Goal: Task Accomplishment & Management: Manage account settings

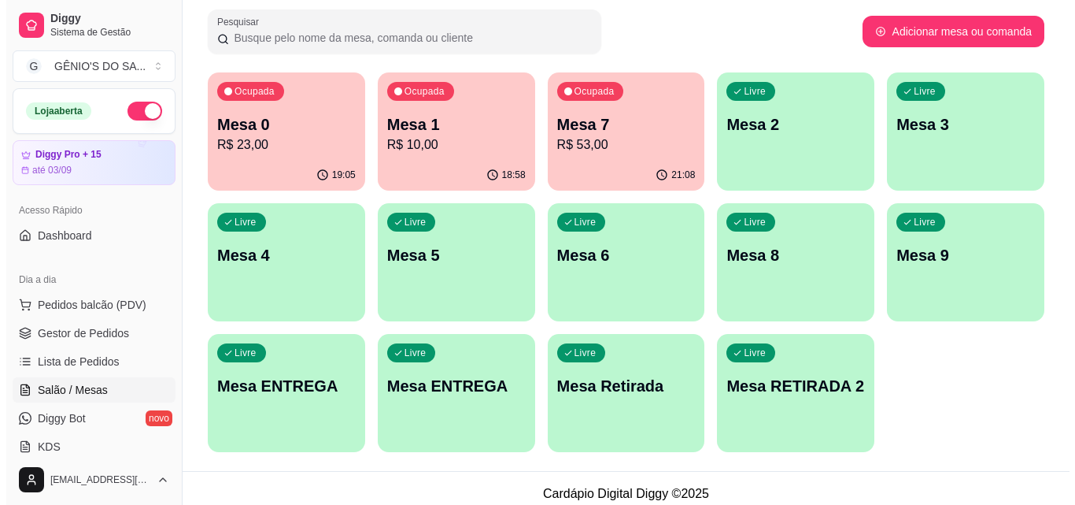
scroll to position [236, 0]
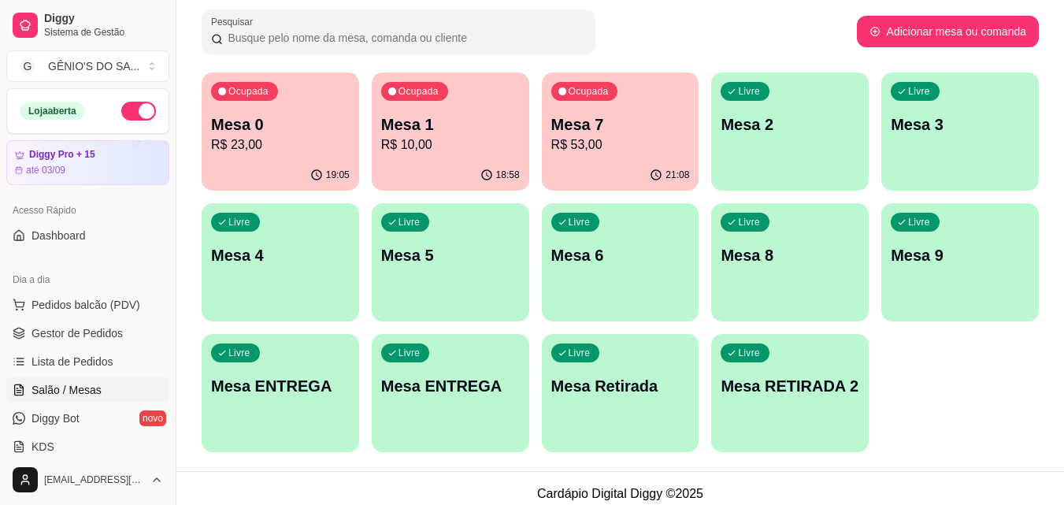
click at [479, 286] on div "Livre Mesa 5" at bounding box center [450, 252] width 157 height 99
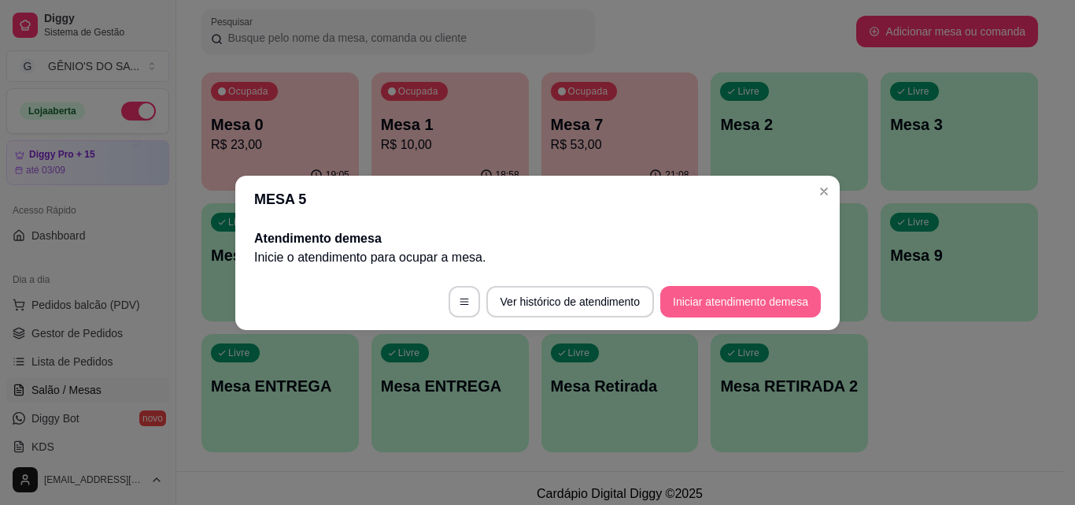
click at [703, 310] on button "Iniciar atendimento de mesa" at bounding box center [740, 301] width 161 height 31
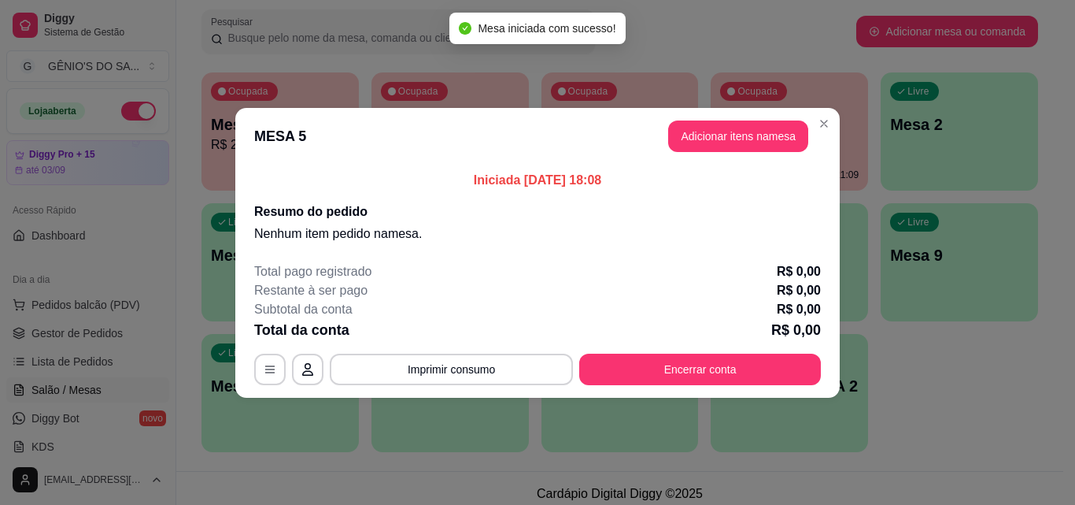
click at [669, 150] on header "MESA 5 Adicionar itens na mesa" at bounding box center [537, 136] width 605 height 57
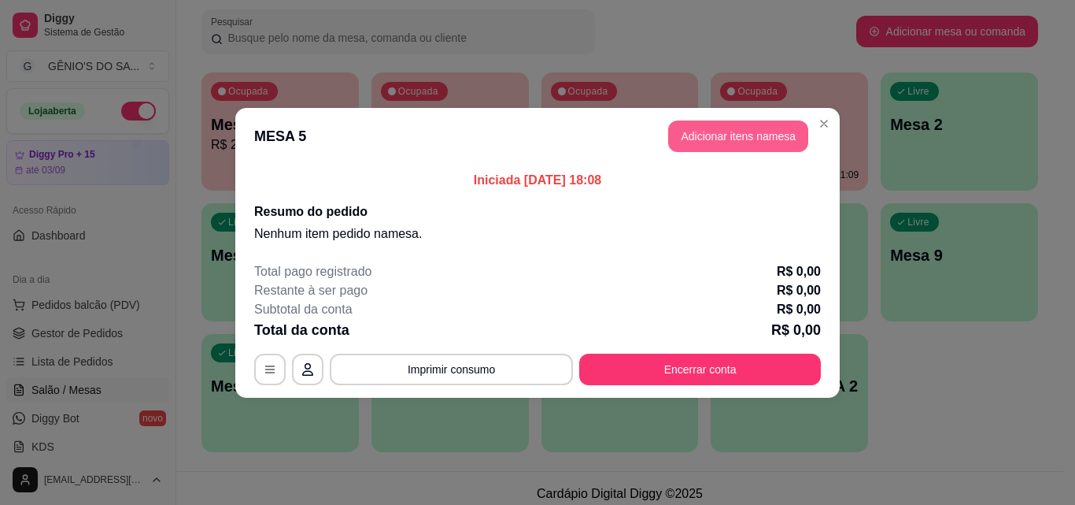
click at [689, 143] on button "Adicionar itens na mesa" at bounding box center [738, 135] width 140 height 31
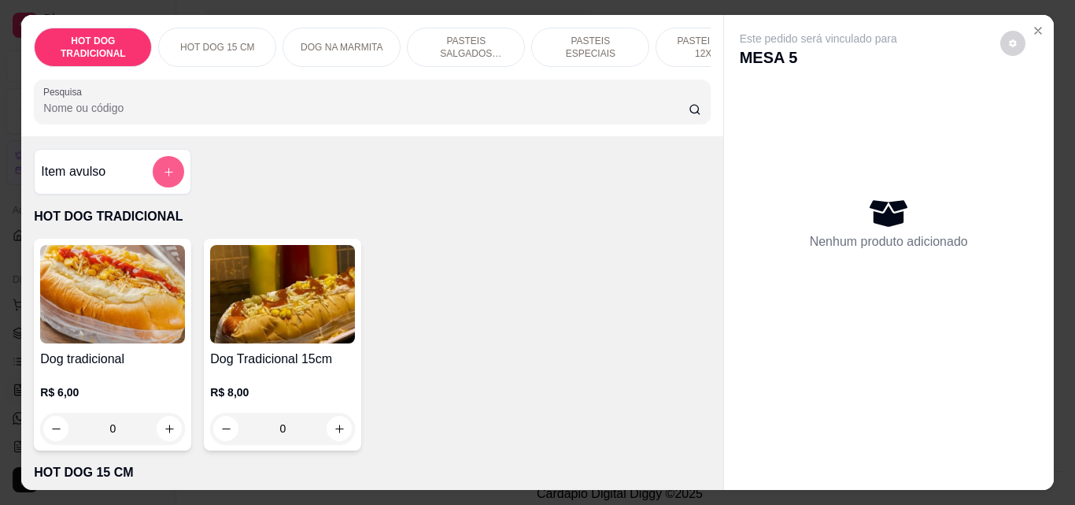
click at [167, 178] on icon "add-separate-item" at bounding box center [169, 172] width 12 height 12
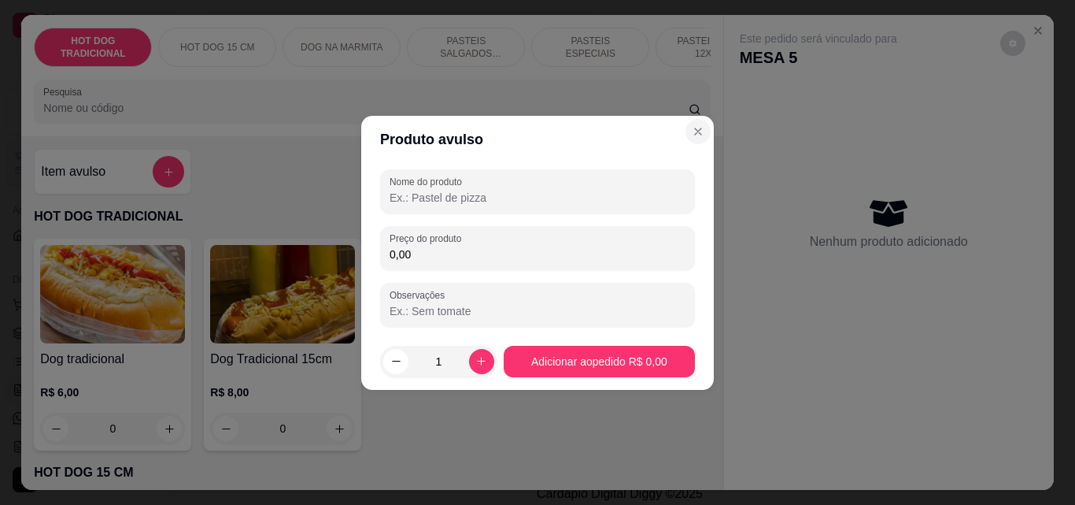
click at [690, 131] on div "HOT DOG TRADICIONAL HOT DOG 15 CM DOG NA MARMITA PASTEIS SALGADOS 12X20cm PASTE…" at bounding box center [371, 75] width 701 height 121
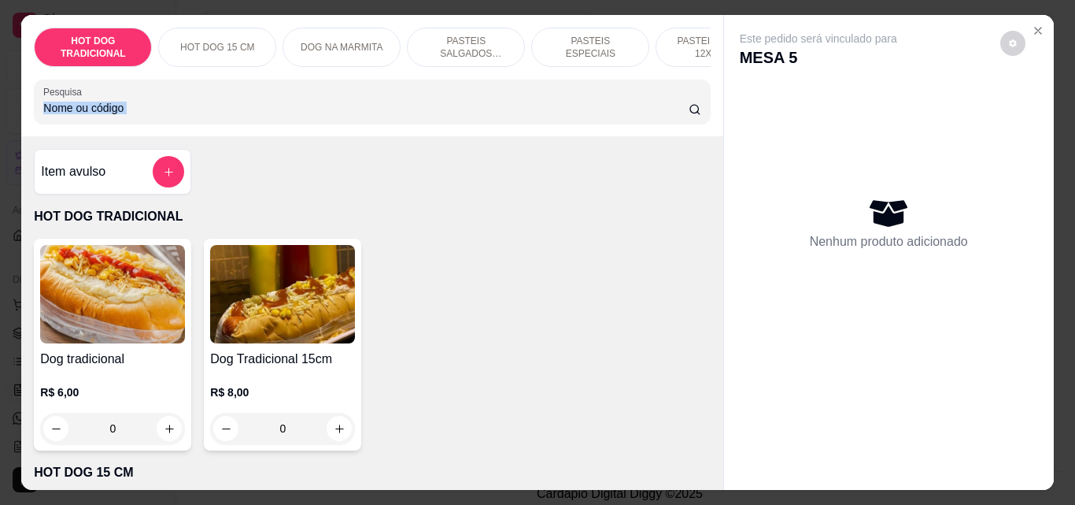
click at [698, 135] on div "HOT DOG TRADICIONAL HOT DOG 15 CM DOG NA MARMITA PASTEIS SALGADOS 12X20cm PASTE…" at bounding box center [371, 75] width 701 height 121
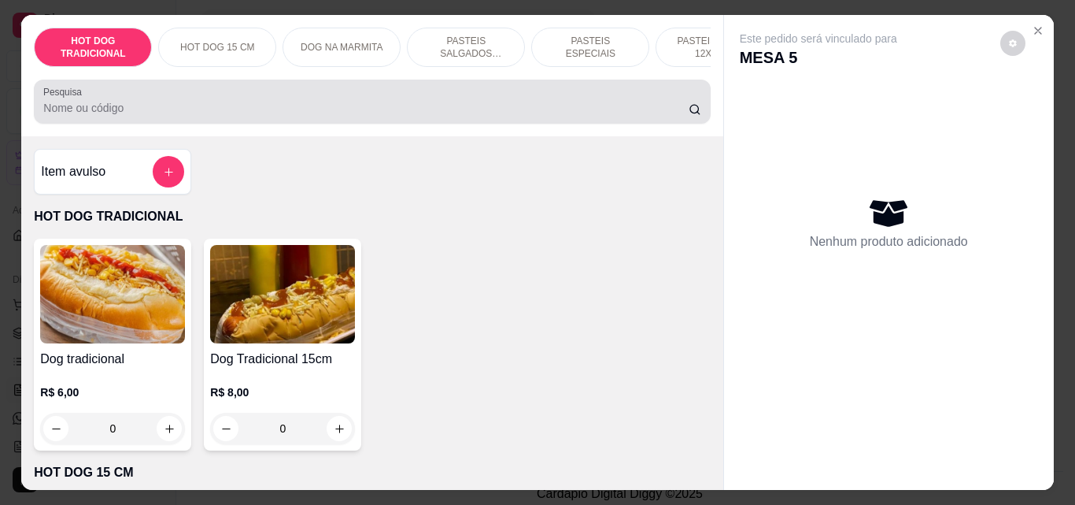
click at [386, 124] on div "Pesquisa" at bounding box center [372, 102] width 676 height 44
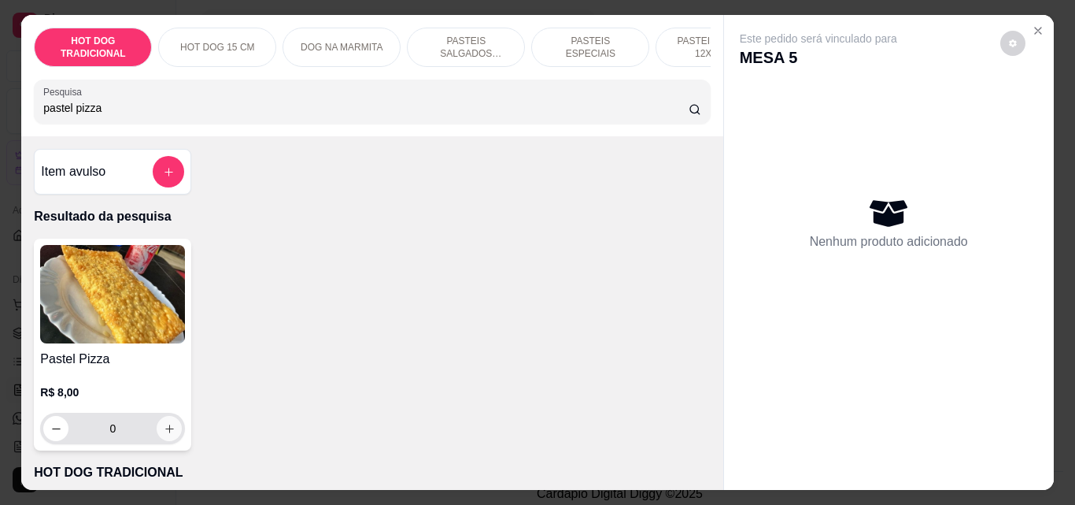
type input "pastel pizza"
click at [164, 435] on icon "increase-product-quantity" at bounding box center [170, 429] width 12 height 12
type input "1"
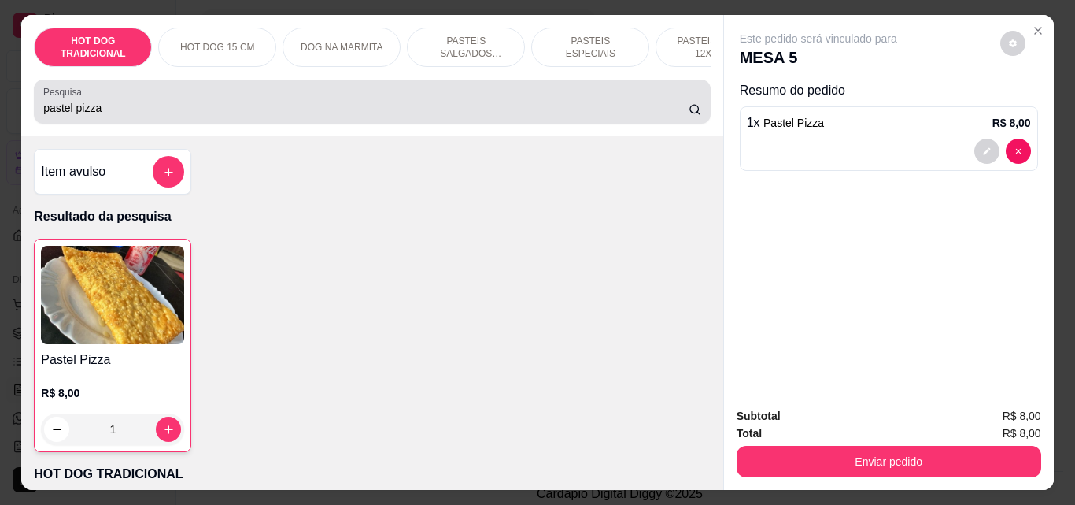
click at [191, 124] on div "Pesquisa pastel pizza" at bounding box center [372, 102] width 676 height 44
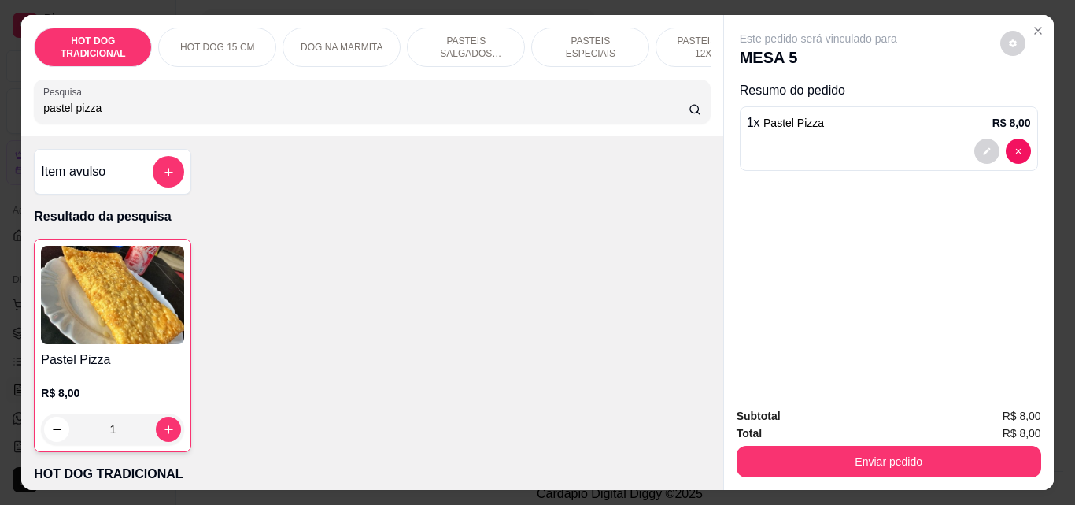
click at [191, 124] on div "Pesquisa pastel pizza" at bounding box center [372, 102] width 676 height 44
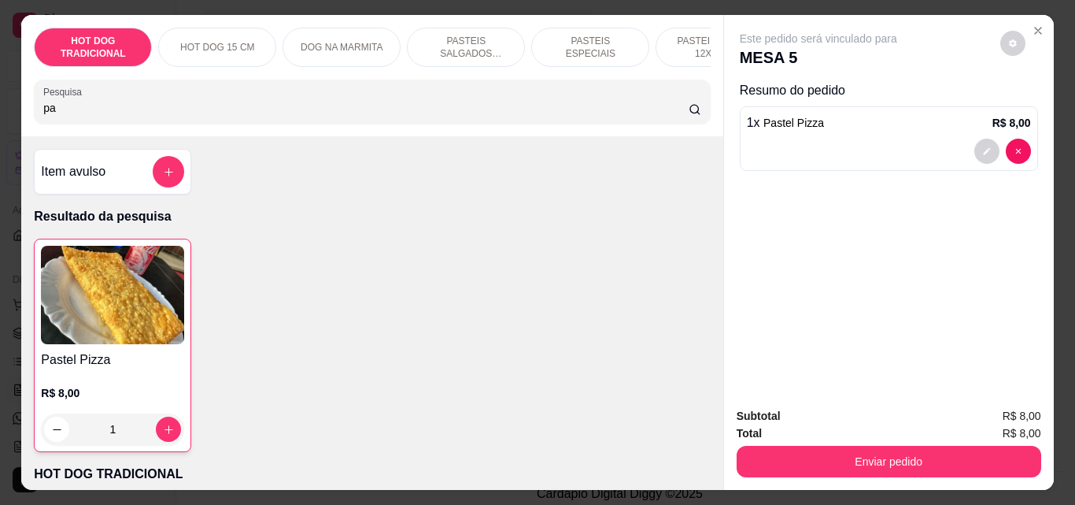
type input "p"
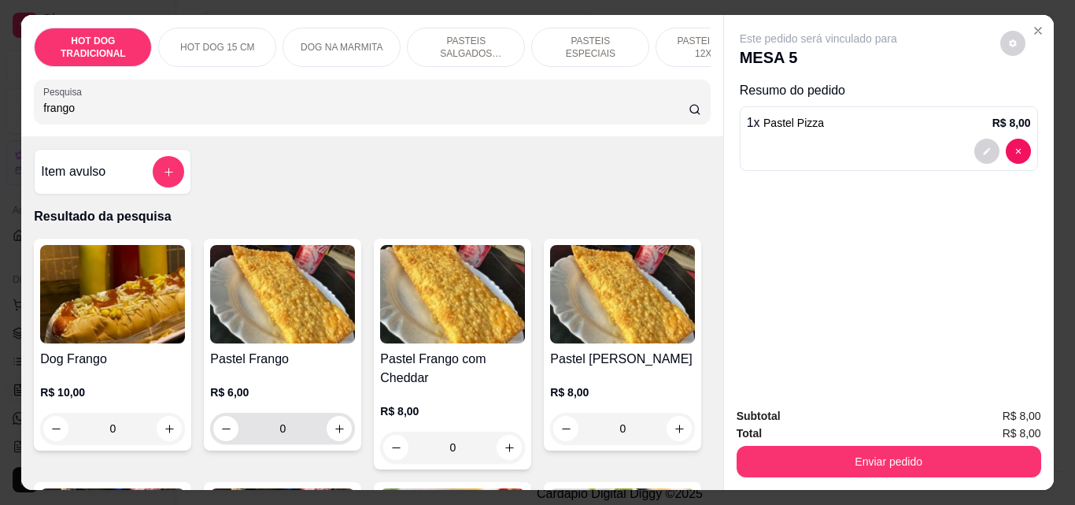
type input "frango"
click at [334, 435] on icon "increase-product-quantity" at bounding box center [340, 429] width 12 height 12
type input "1"
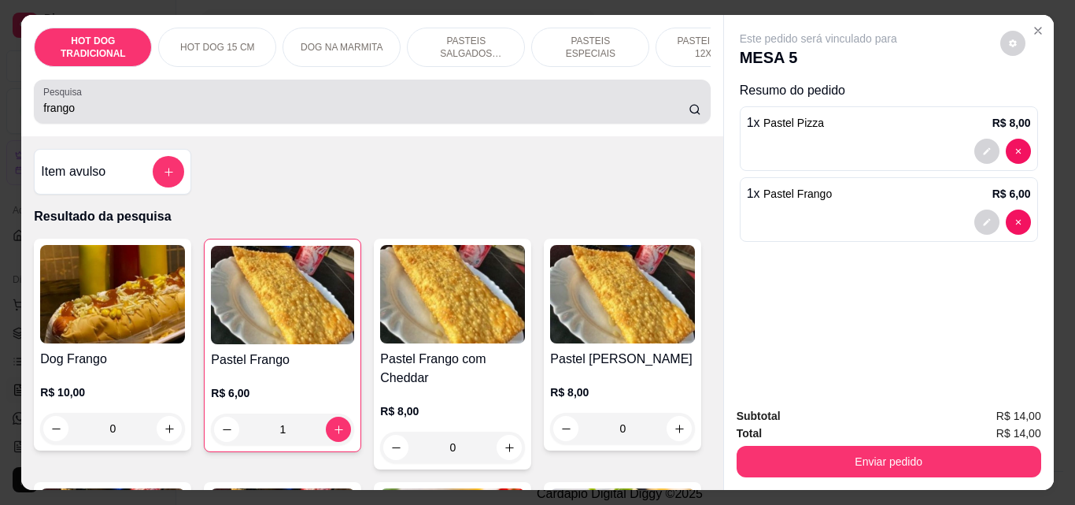
click at [389, 116] on input "frango" at bounding box center [366, 108] width 646 height 16
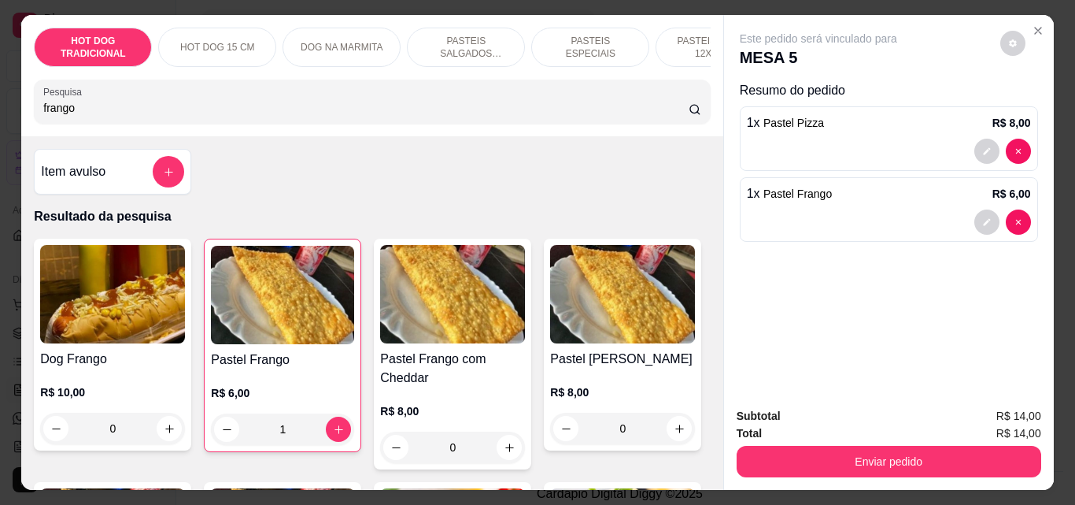
click at [389, 116] on input "frango" at bounding box center [366, 108] width 646 height 16
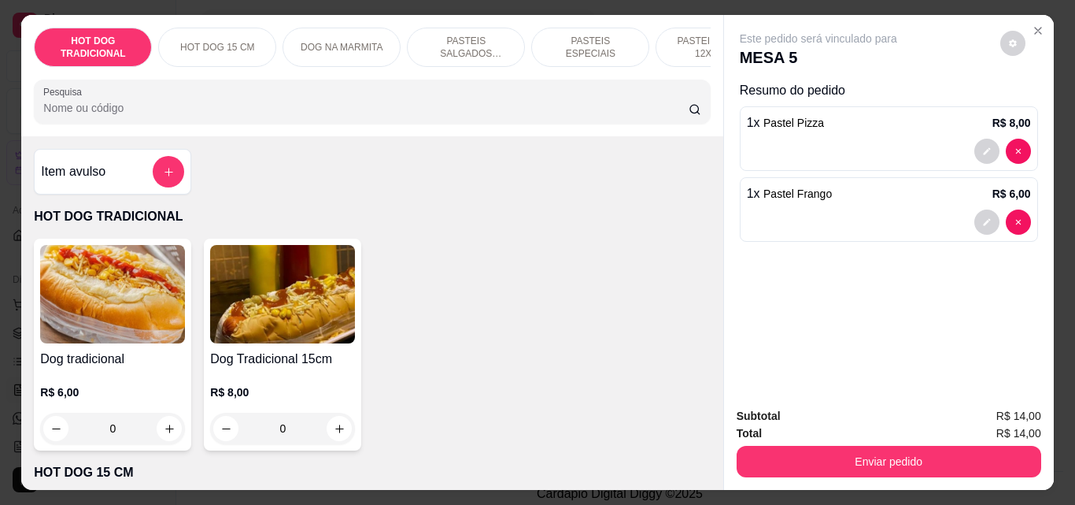
click at [454, 59] on div "PASTEIS SALGADOS 12X20cm" at bounding box center [466, 47] width 118 height 39
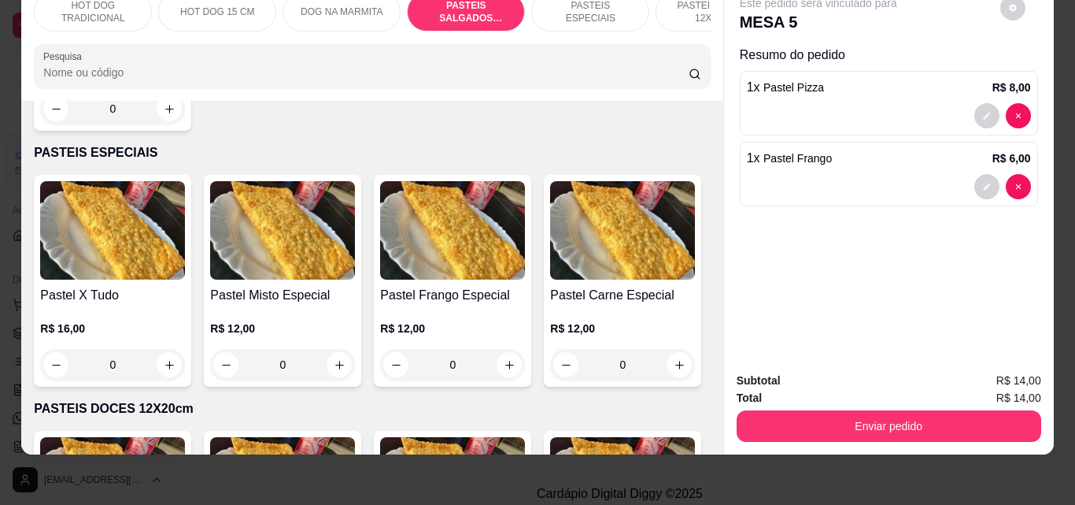
scroll to position [2408, 0]
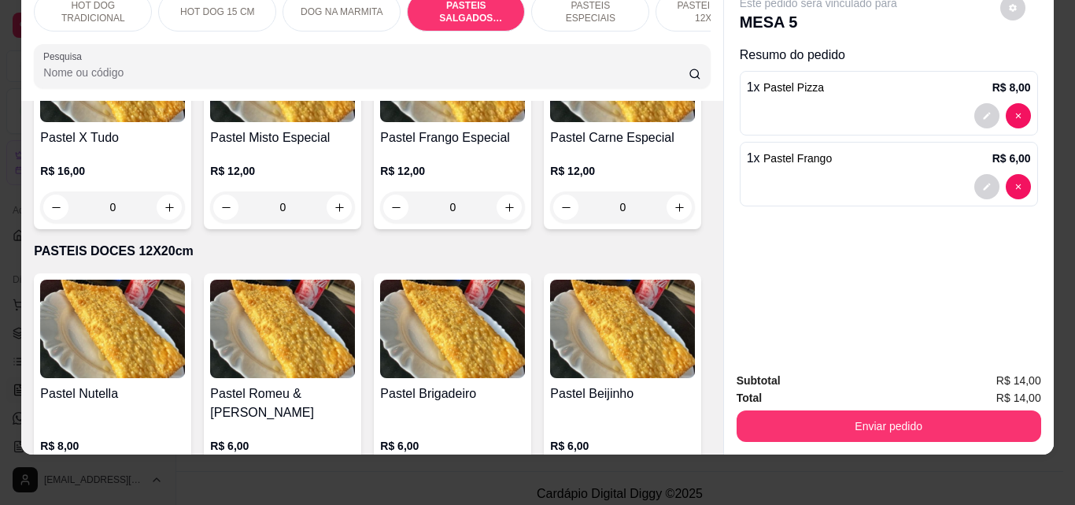
type input "1"
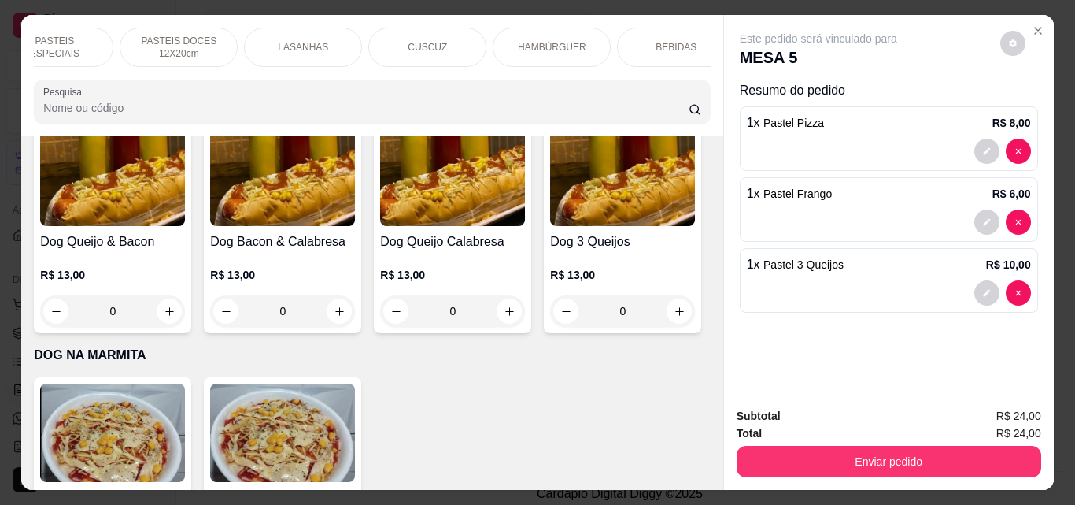
scroll to position [0, 561]
click at [694, 57] on div "BEBIDAS" at bounding box center [651, 47] width 118 height 39
click at [694, 86] on div at bounding box center [371, 101] width 657 height 31
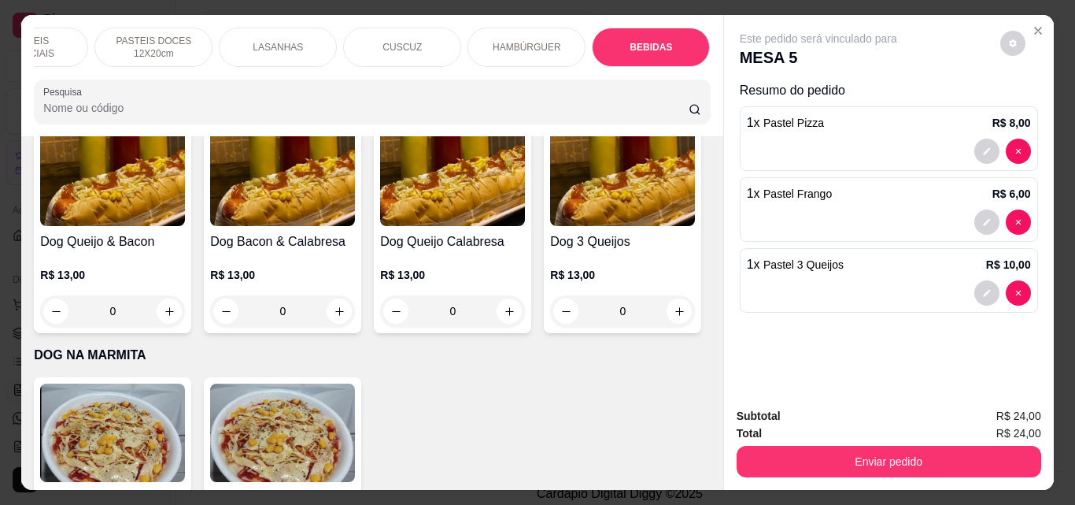
scroll to position [41, 0]
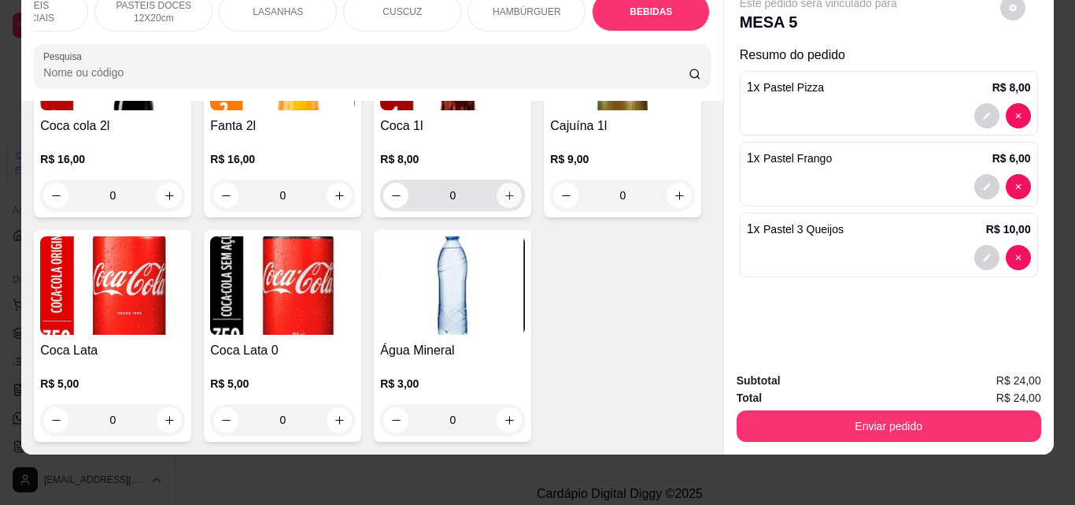
click at [504, 202] on icon "increase-product-quantity" at bounding box center [510, 196] width 12 height 12
type input "1"
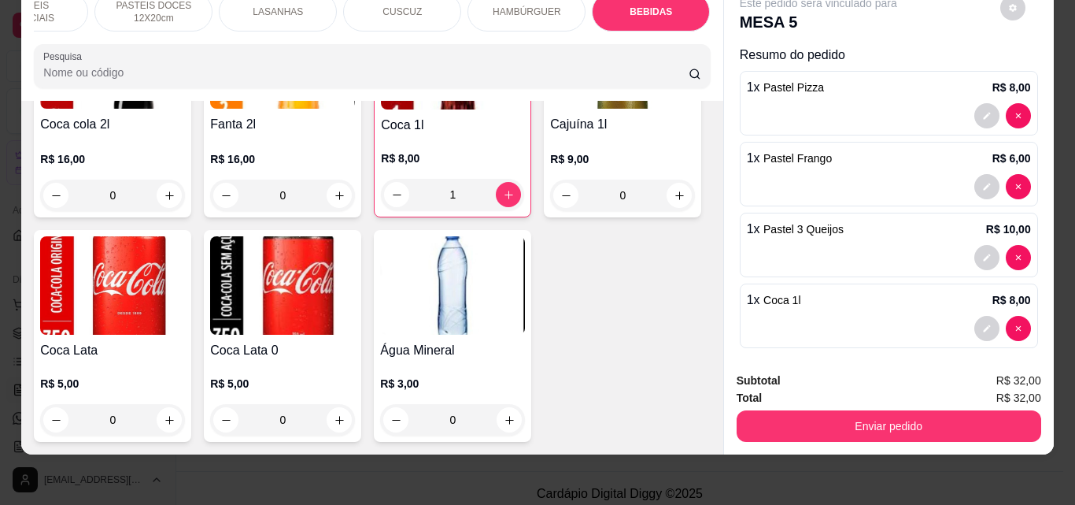
scroll to position [5133, 0]
click at [215, 79] on input "Pesquisa" at bounding box center [366, 73] width 646 height 16
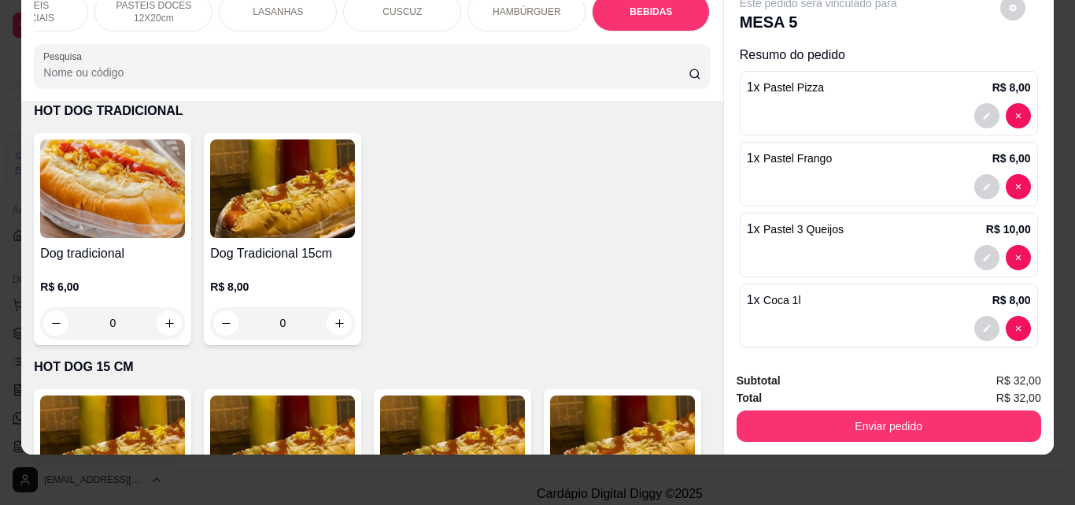
scroll to position [0, 0]
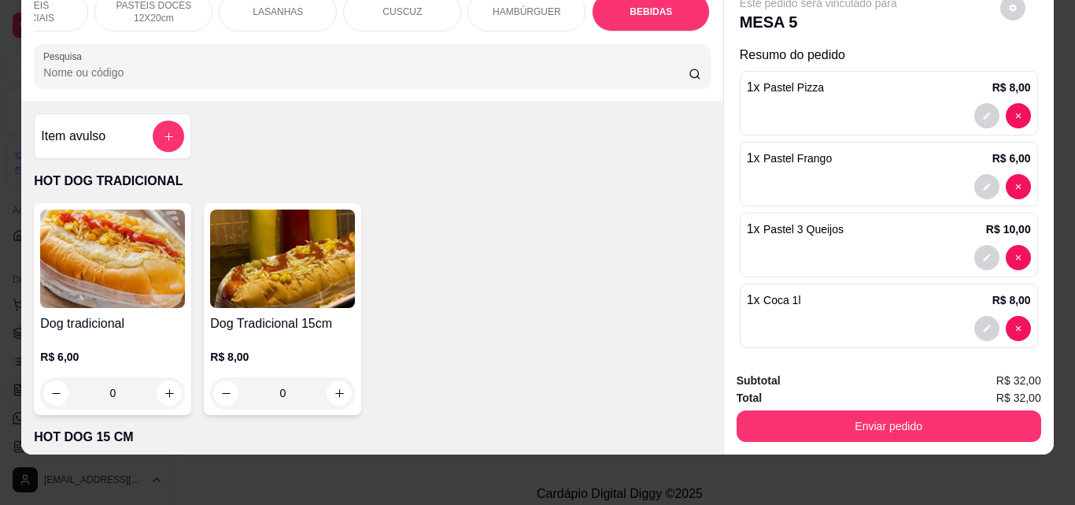
click at [182, 137] on div "Item avulso" at bounding box center [112, 136] width 157 height 46
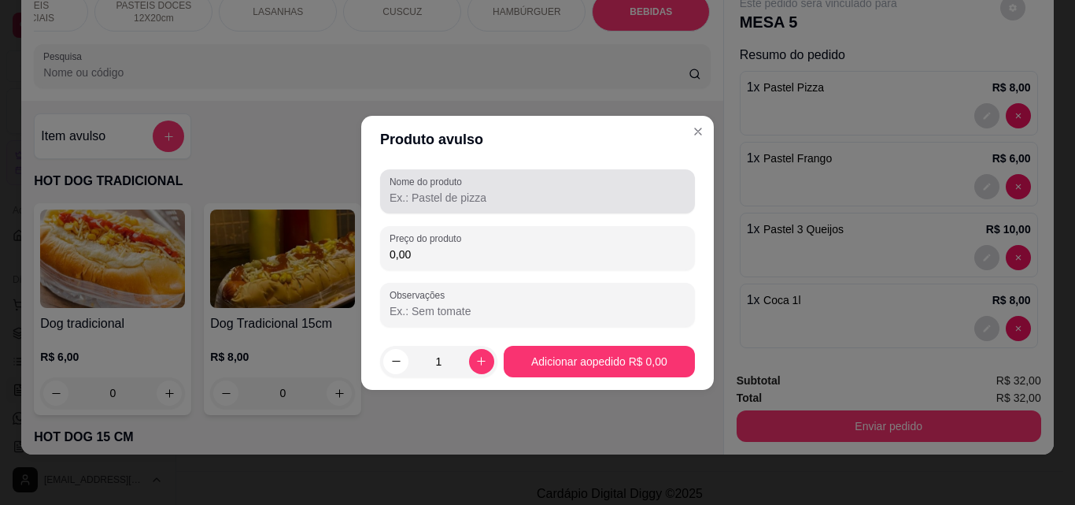
click at [453, 205] on div at bounding box center [538, 191] width 296 height 31
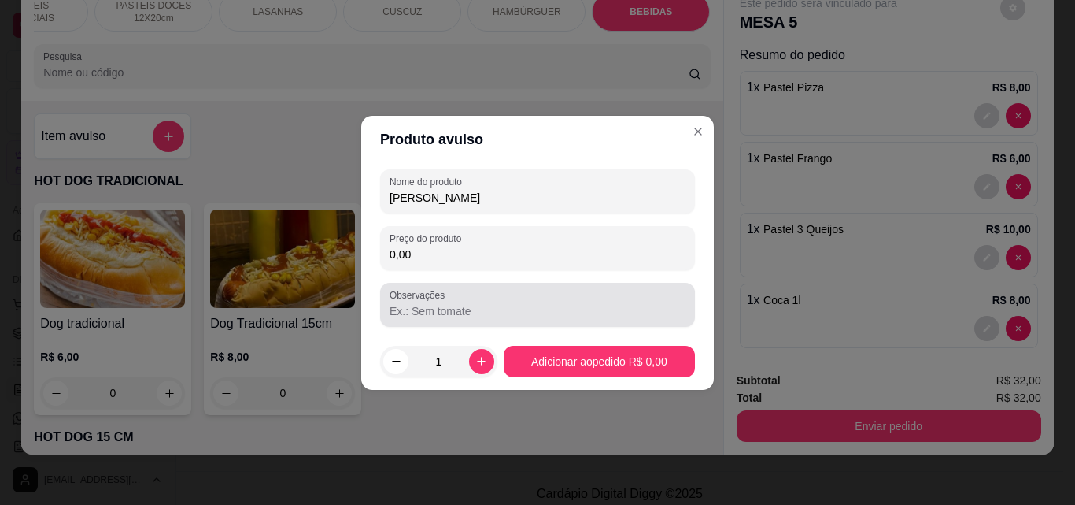
type input "[PERSON_NAME]"
click at [431, 299] on label "Observações" at bounding box center [420, 294] width 61 height 13
click at [431, 303] on input "Observações" at bounding box center [538, 311] width 296 height 16
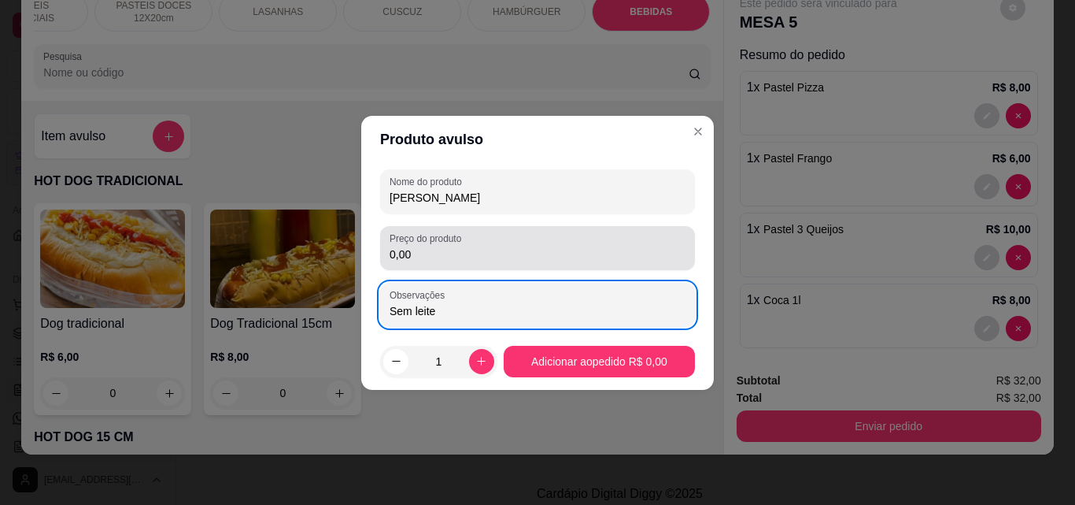
type input "Sem leite"
click at [446, 266] on div "Preço do produto 0,00" at bounding box center [537, 248] width 315 height 44
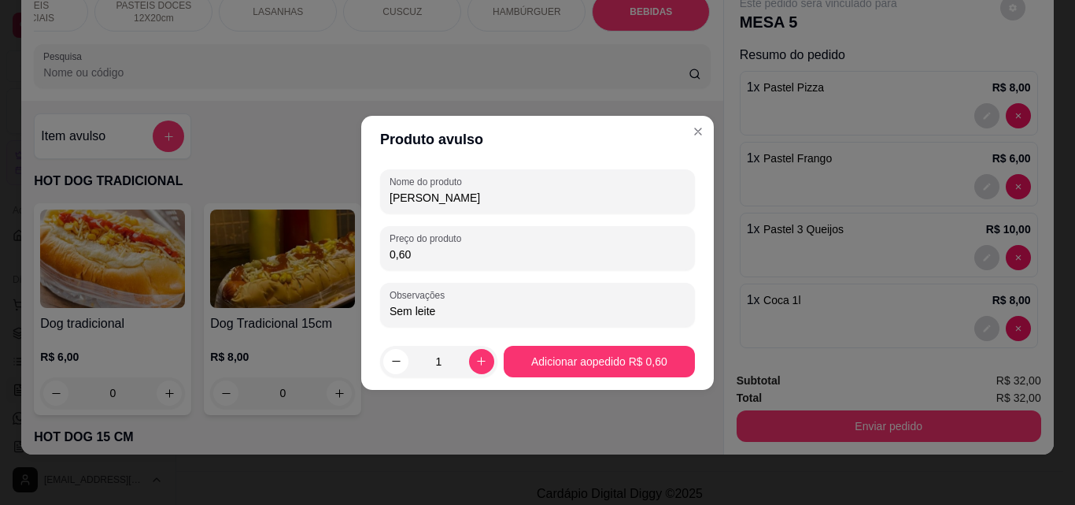
type input "6,00"
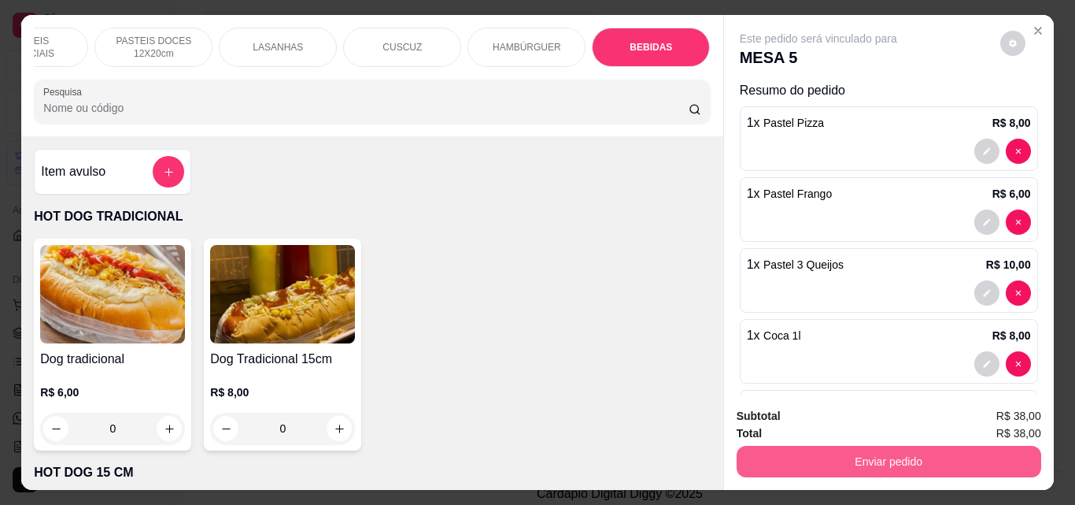
click at [908, 468] on button "Enviar pedido" at bounding box center [889, 461] width 305 height 31
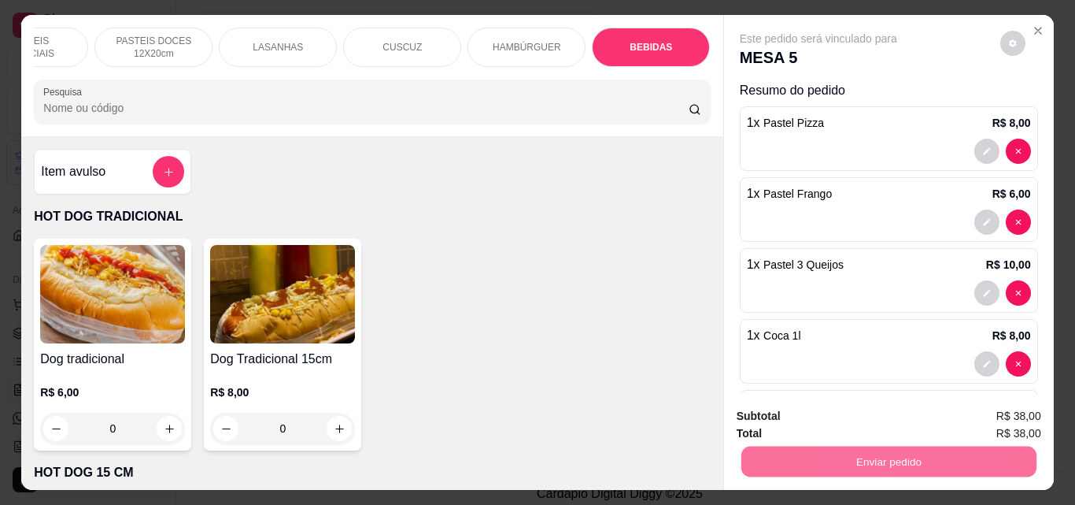
click at [885, 422] on button "Não registrar e enviar pedido" at bounding box center [837, 416] width 164 height 30
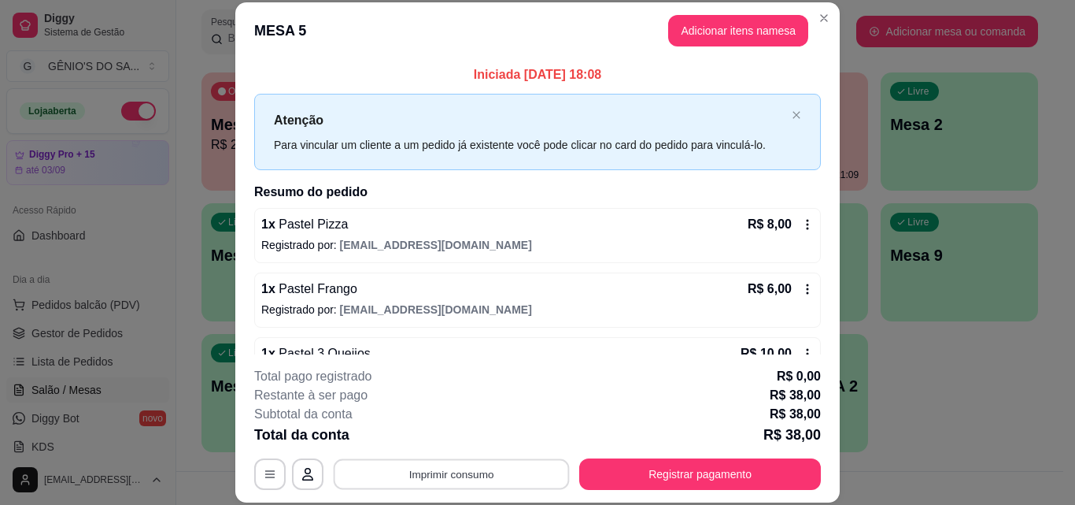
click at [472, 471] on button "Imprimir consumo" at bounding box center [452, 473] width 236 height 31
click at [467, 437] on button "Impressora" at bounding box center [450, 437] width 110 height 24
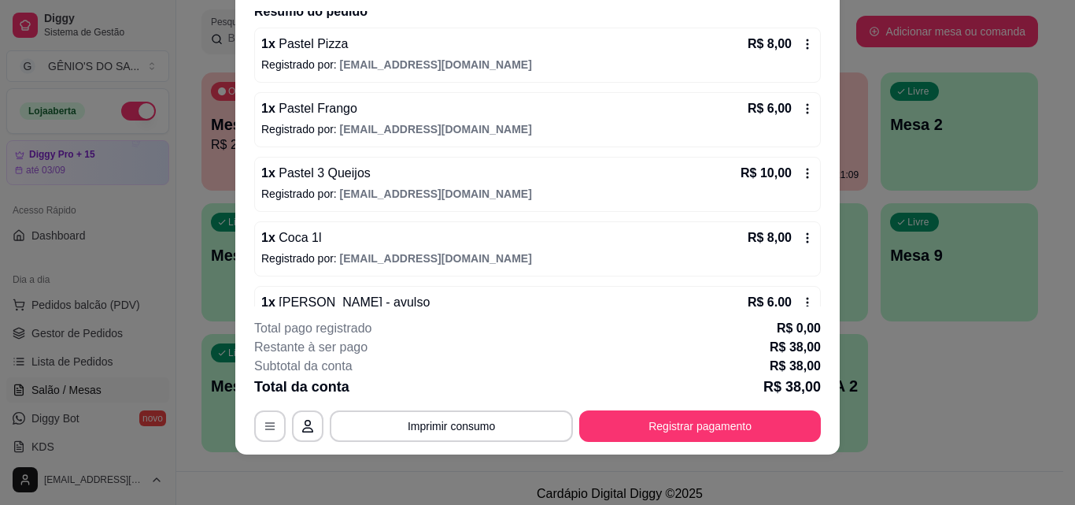
scroll to position [54, 0]
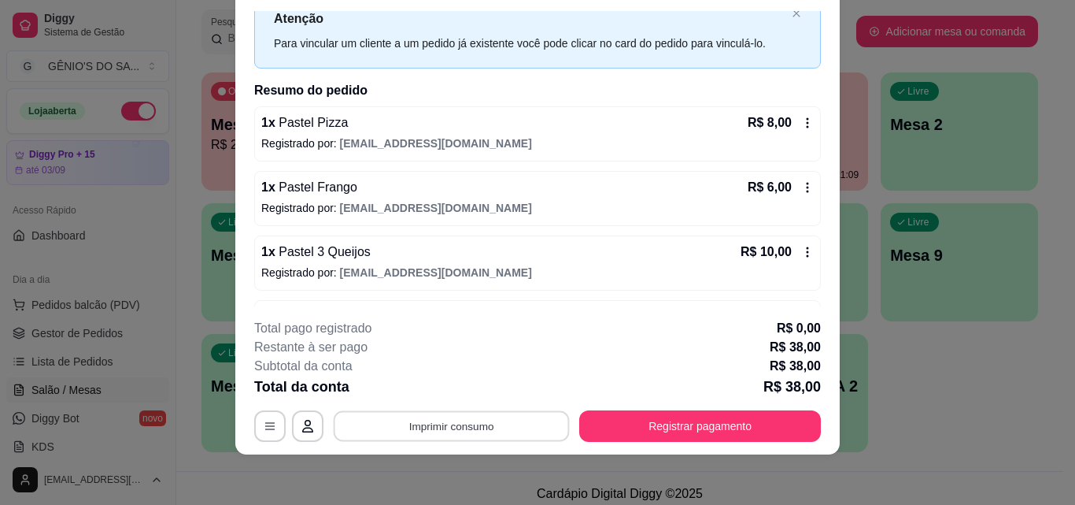
click at [495, 425] on button "Imprimir consumo" at bounding box center [452, 425] width 236 height 31
click at [473, 389] on button "Impressora" at bounding box center [450, 389] width 110 height 24
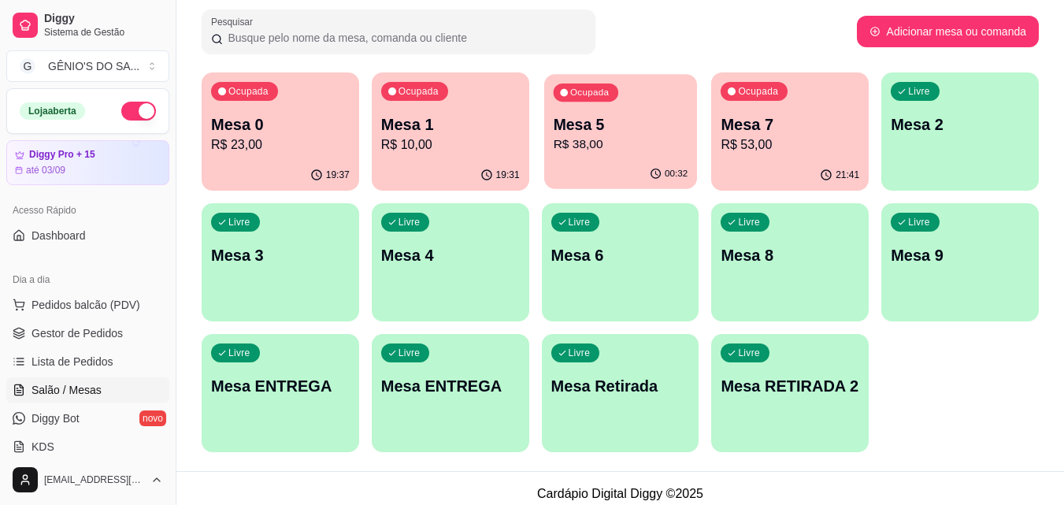
click at [612, 86] on div "Ocupada" at bounding box center [585, 92] width 65 height 18
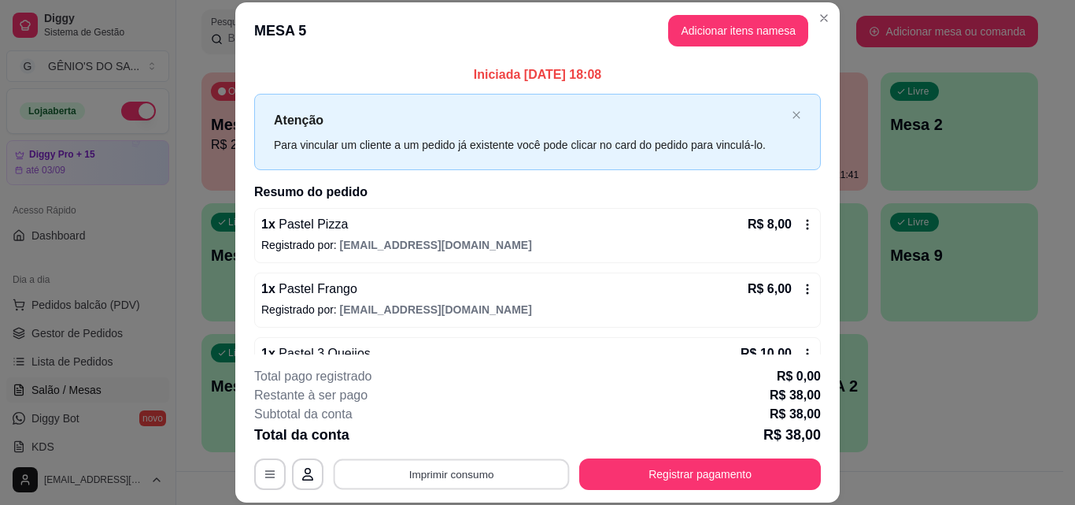
click at [394, 475] on button "Imprimir consumo" at bounding box center [452, 473] width 236 height 31
click at [446, 441] on button "Impressora" at bounding box center [451, 437] width 114 height 25
click at [498, 471] on button "Imprimir consumo" at bounding box center [451, 473] width 243 height 31
click at [468, 438] on button "Impressora" at bounding box center [450, 437] width 110 height 24
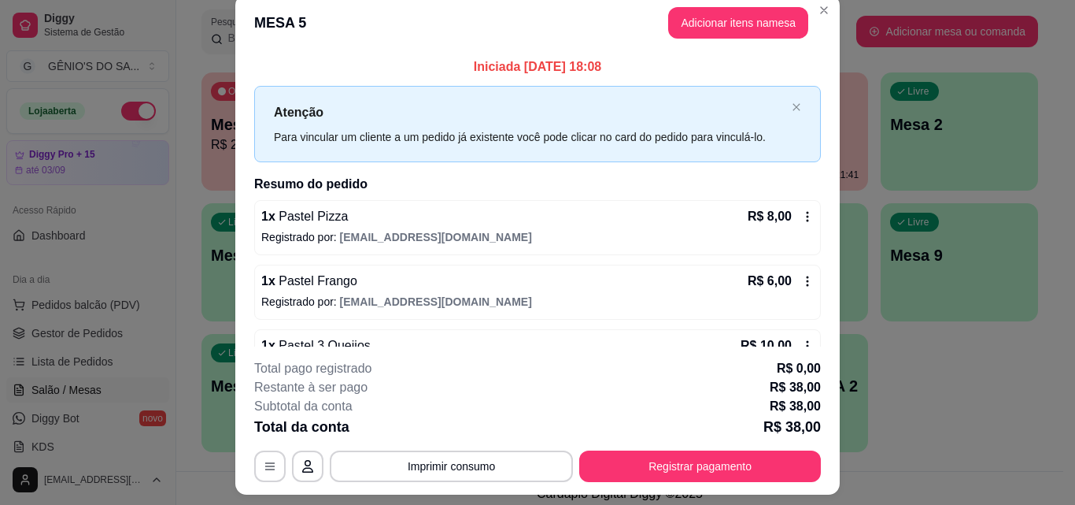
scroll to position [0, 0]
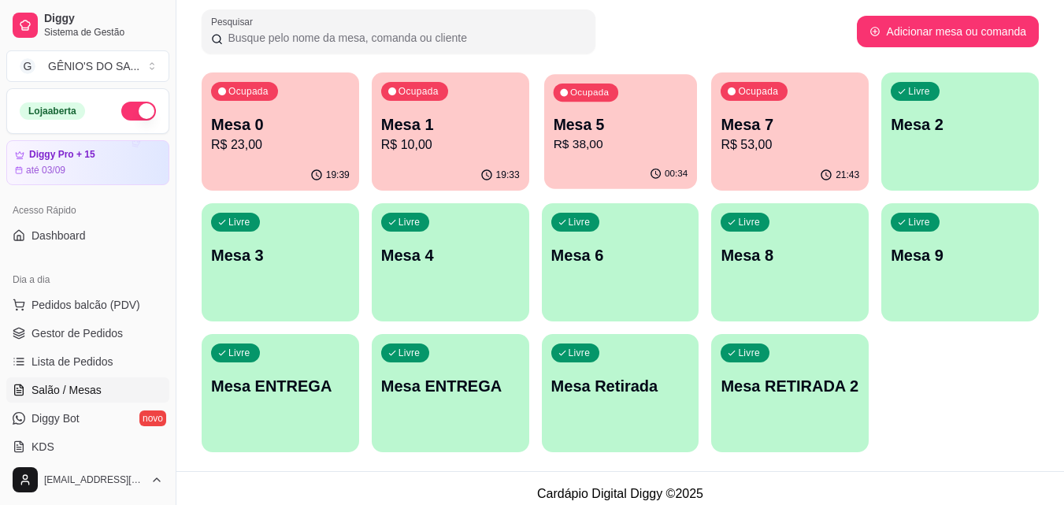
click at [636, 172] on div "00:34" at bounding box center [620, 174] width 153 height 30
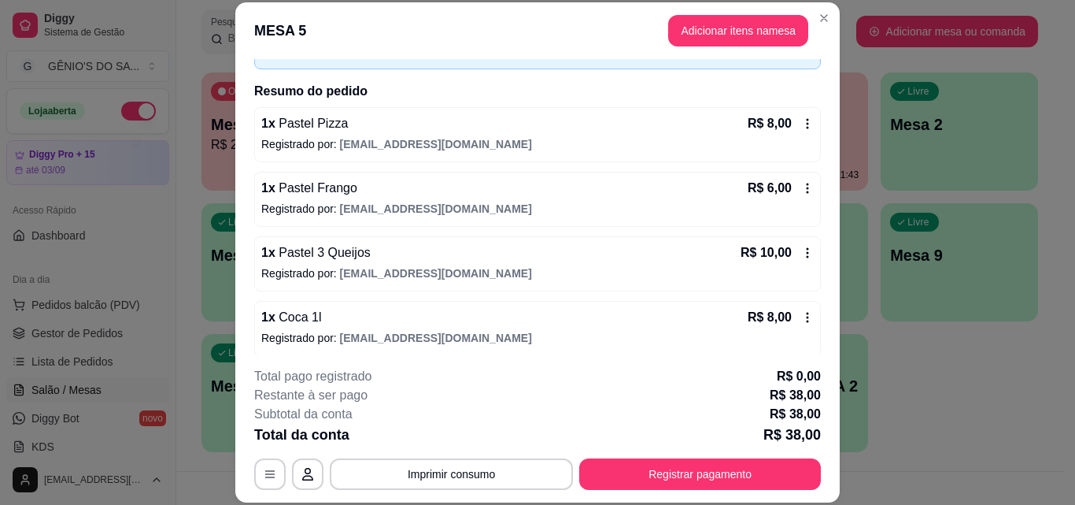
scroll to position [211, 0]
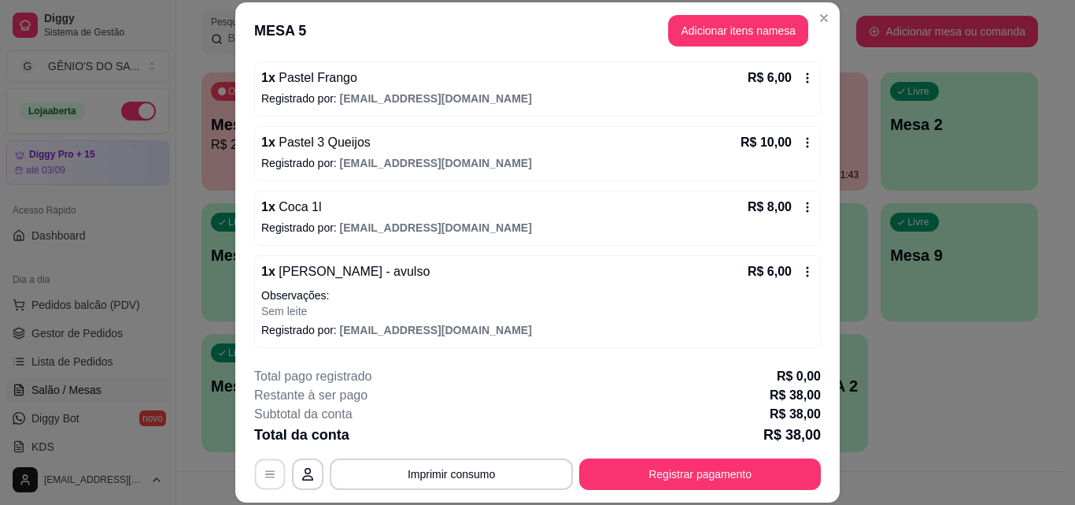
click at [265, 464] on button "button" at bounding box center [270, 473] width 31 height 31
click at [438, 472] on button "Imprimir consumo" at bounding box center [451, 473] width 243 height 31
click at [443, 439] on button "Impressora" at bounding box center [451, 437] width 114 height 25
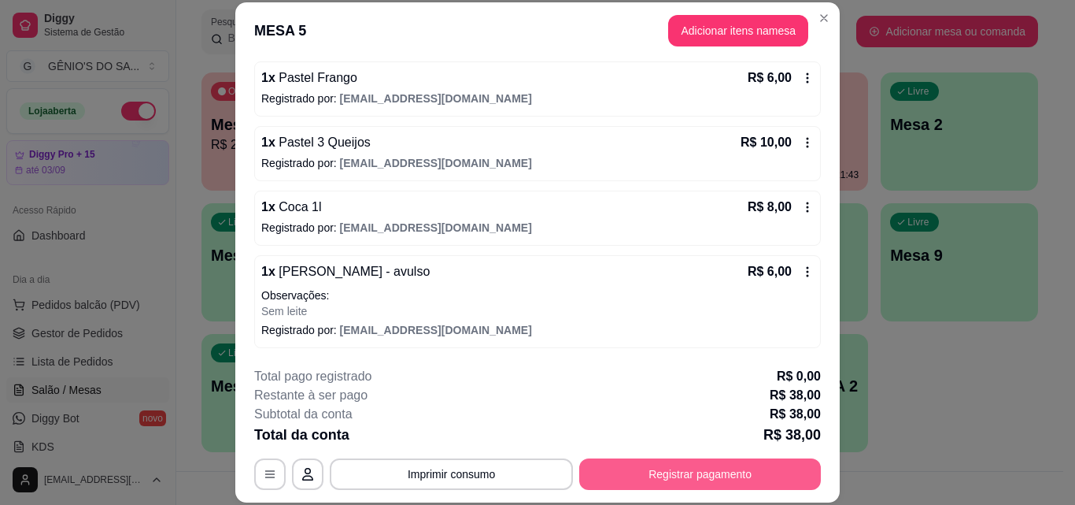
click at [692, 472] on button "Registrar pagamento" at bounding box center [700, 473] width 242 height 31
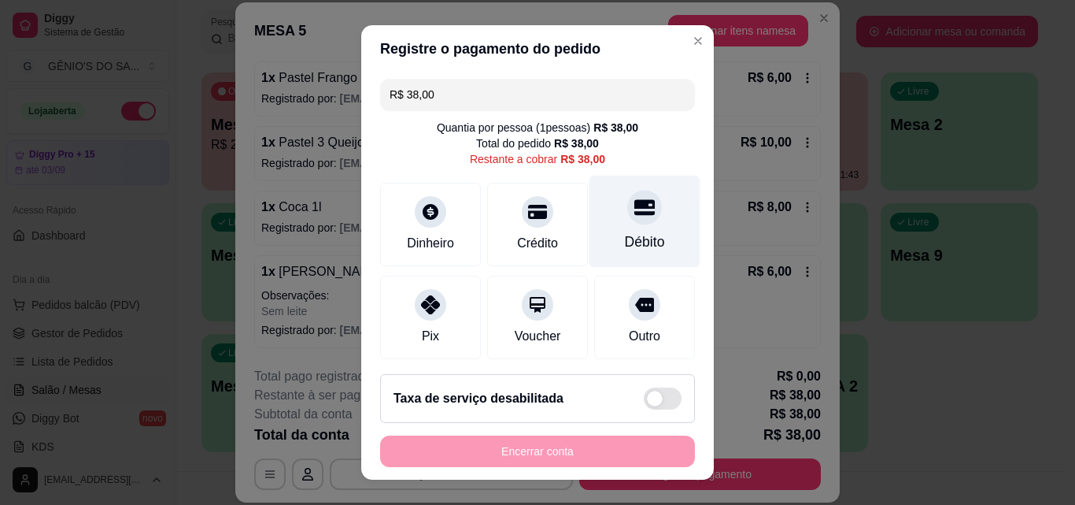
click at [601, 217] on div "Débito" at bounding box center [645, 222] width 111 height 92
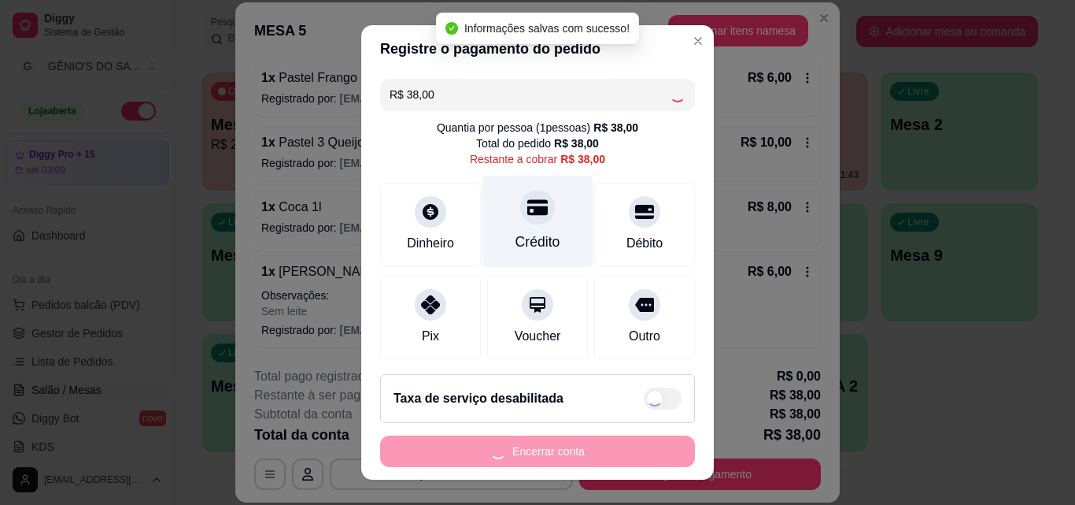
type input "R$ 0,00"
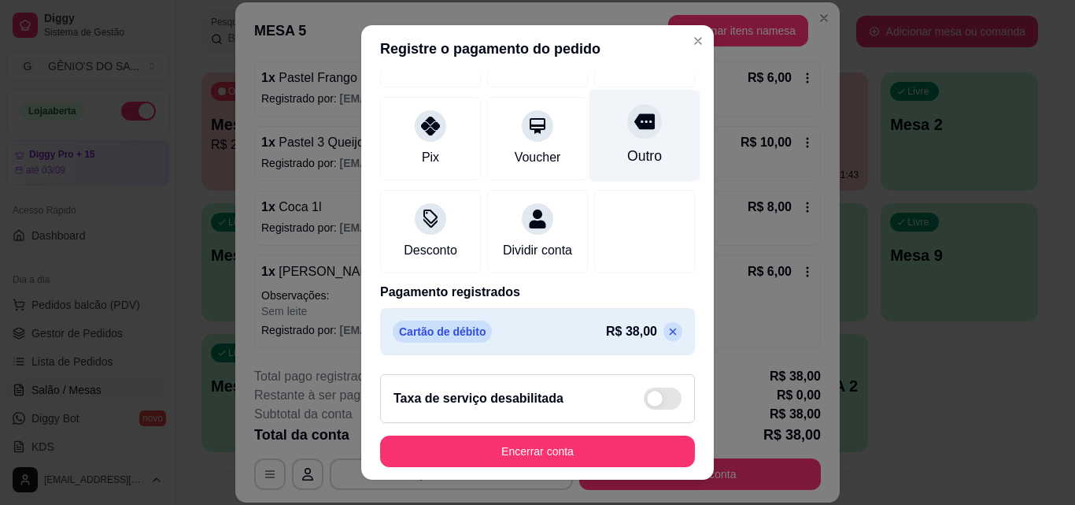
scroll to position [182, 0]
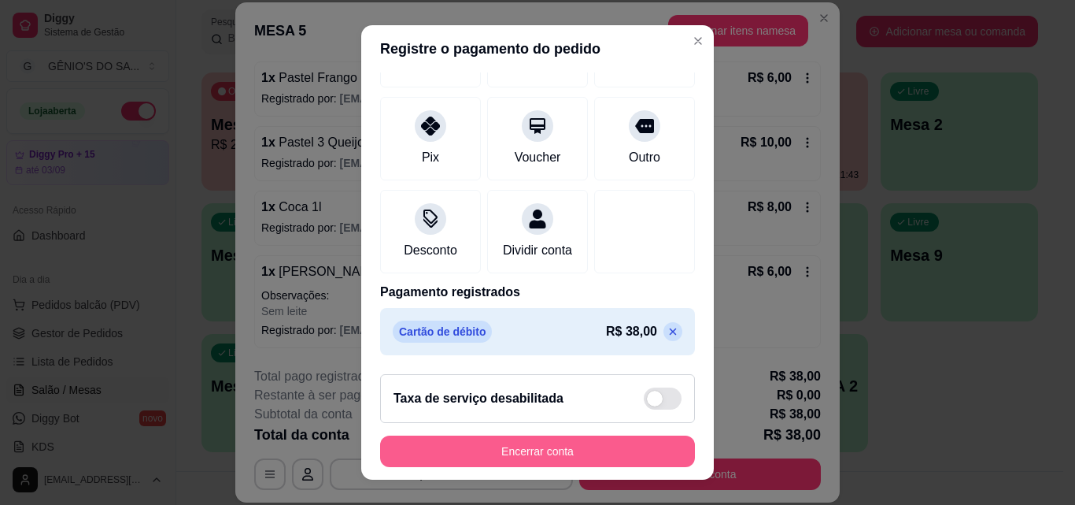
click at [565, 449] on button "Encerrar conta" at bounding box center [537, 450] width 315 height 31
click at [565, 449] on div "Encerrar conta" at bounding box center [537, 450] width 315 height 31
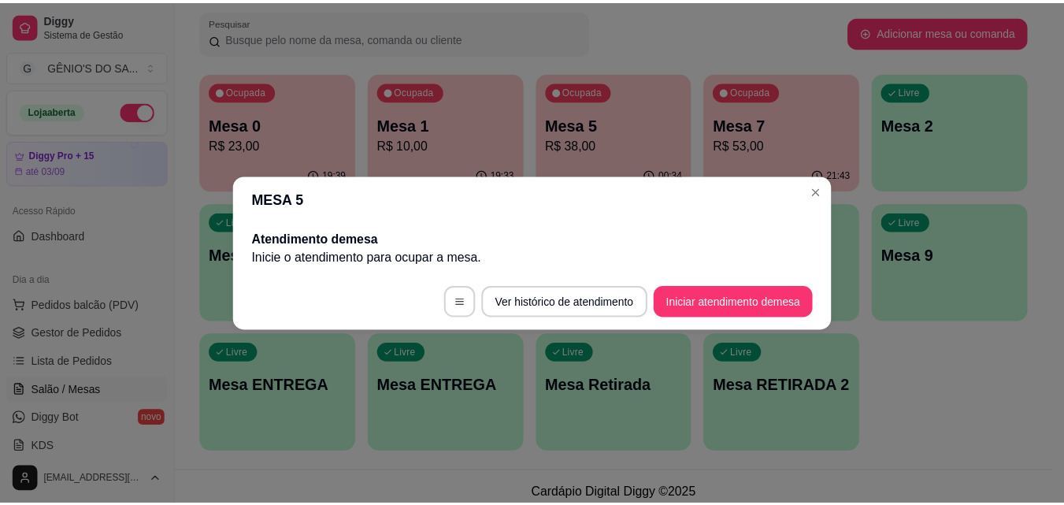
scroll to position [0, 0]
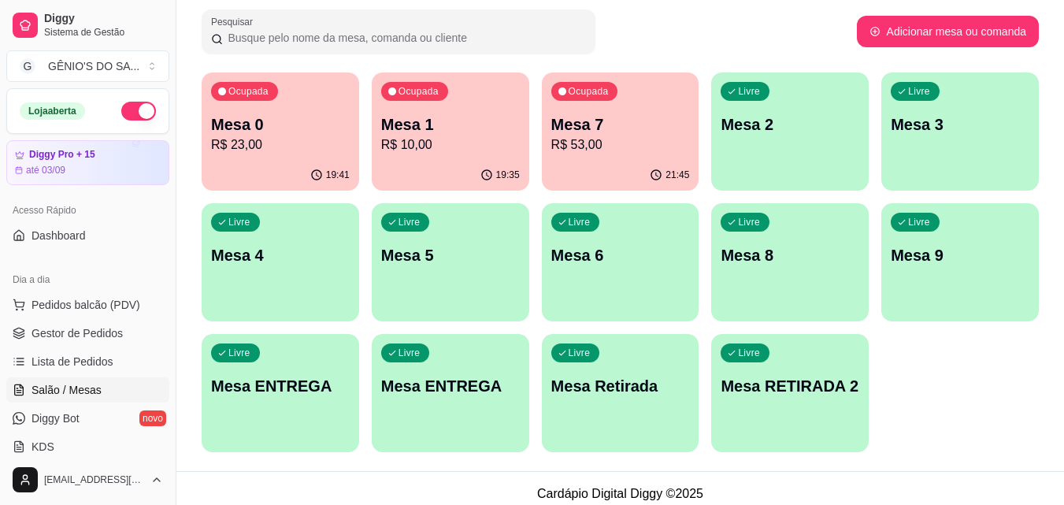
click at [103, 387] on link "Salão / Mesas" at bounding box center [87, 389] width 163 height 25
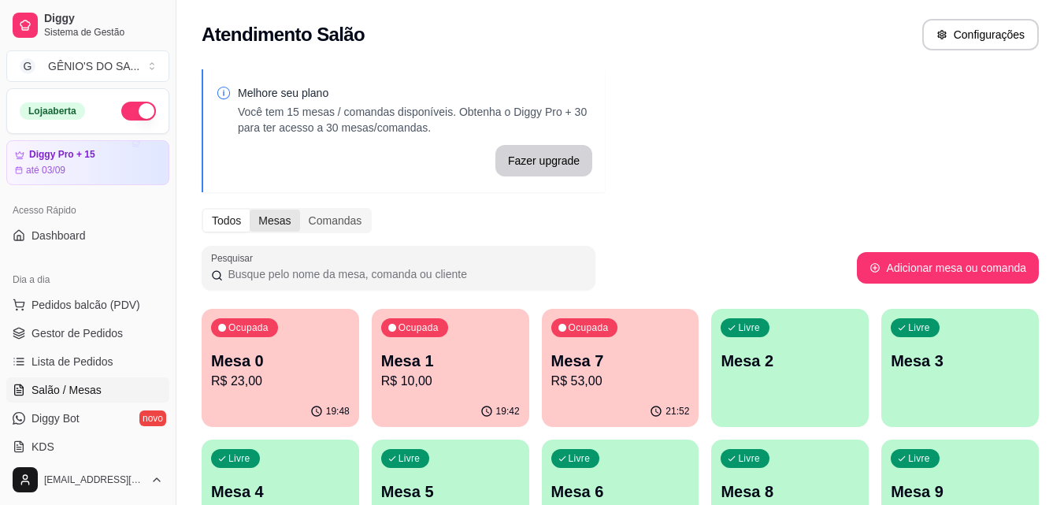
click at [264, 215] on div "Mesas" at bounding box center [275, 220] width 50 height 22
click at [250, 209] on input "Mesas" at bounding box center [250, 209] width 0 height 0
click at [264, 215] on div "Mesas" at bounding box center [275, 220] width 50 height 22
click at [250, 209] on input "Mesas" at bounding box center [250, 209] width 0 height 0
click at [324, 223] on div "Comandas" at bounding box center [335, 220] width 71 height 22
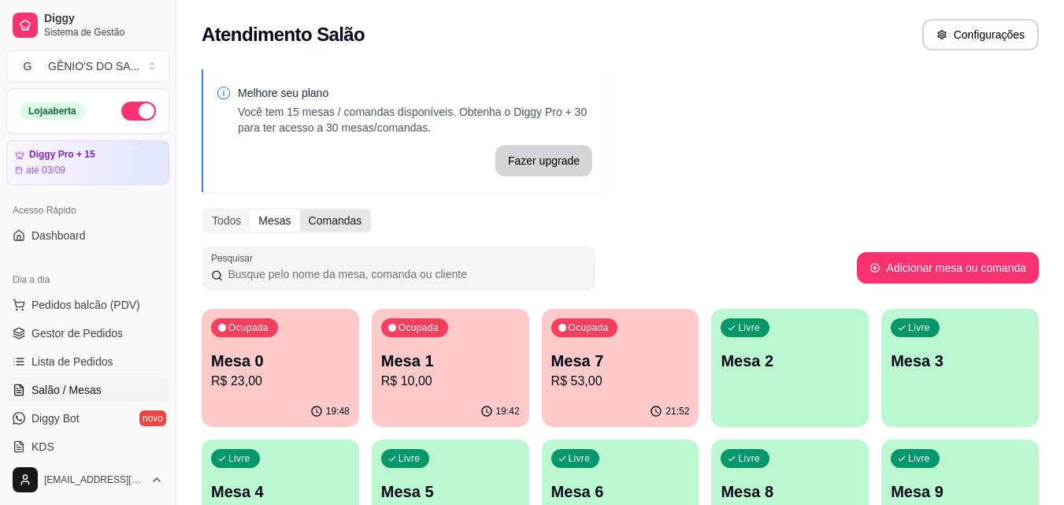
click at [300, 209] on input "Comandas" at bounding box center [300, 209] width 0 height 0
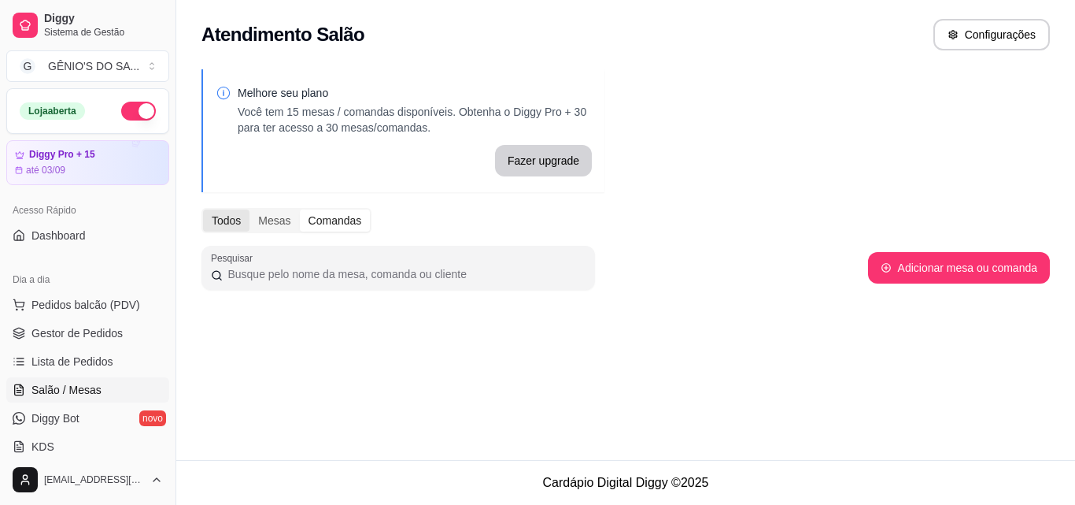
click at [248, 214] on div "Todos" at bounding box center [226, 220] width 46 height 22
click at [203, 209] on input "Todos" at bounding box center [203, 209] width 0 height 0
click at [248, 214] on div "Todos" at bounding box center [226, 220] width 46 height 22
click at [203, 209] on input "Todos" at bounding box center [203, 209] width 0 height 0
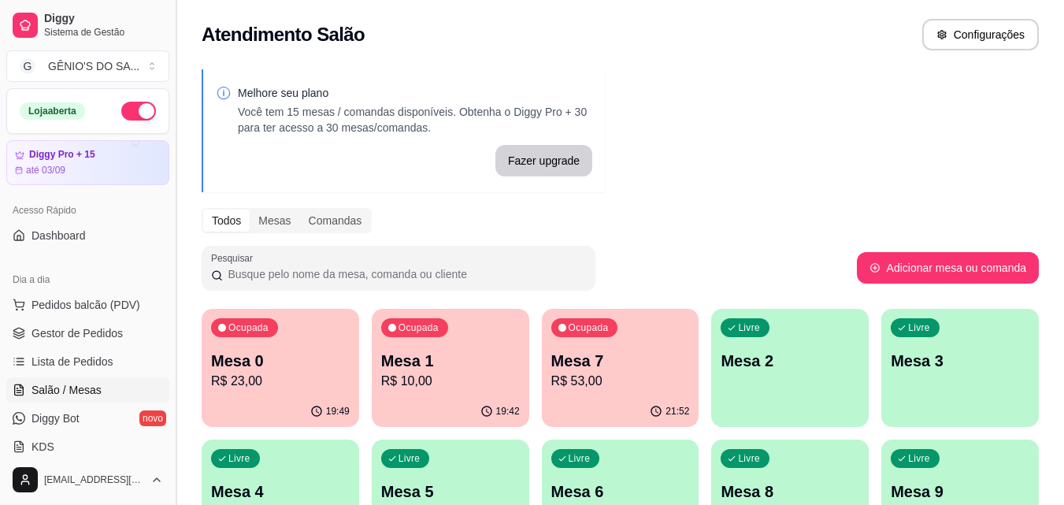
click at [169, 191] on button "Toggle Sidebar" at bounding box center [175, 252] width 13 height 505
click at [202, 191] on div "Melhore seu plano Você tem 15 mesas / comandas disponíveis. Obtenha o Diggy Pro…" at bounding box center [403, 130] width 403 height 123
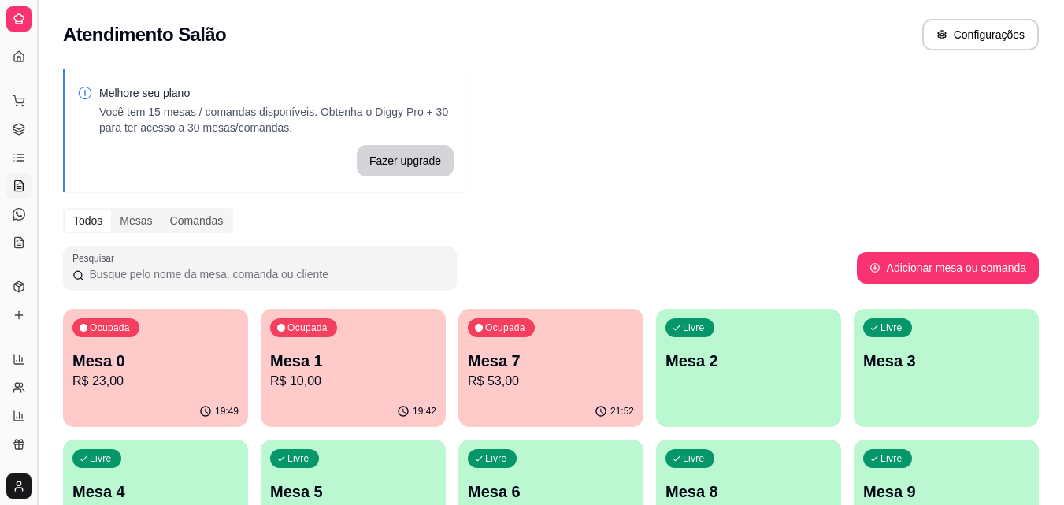
click at [38, 167] on button "Toggle Sidebar" at bounding box center [37, 252] width 13 height 505
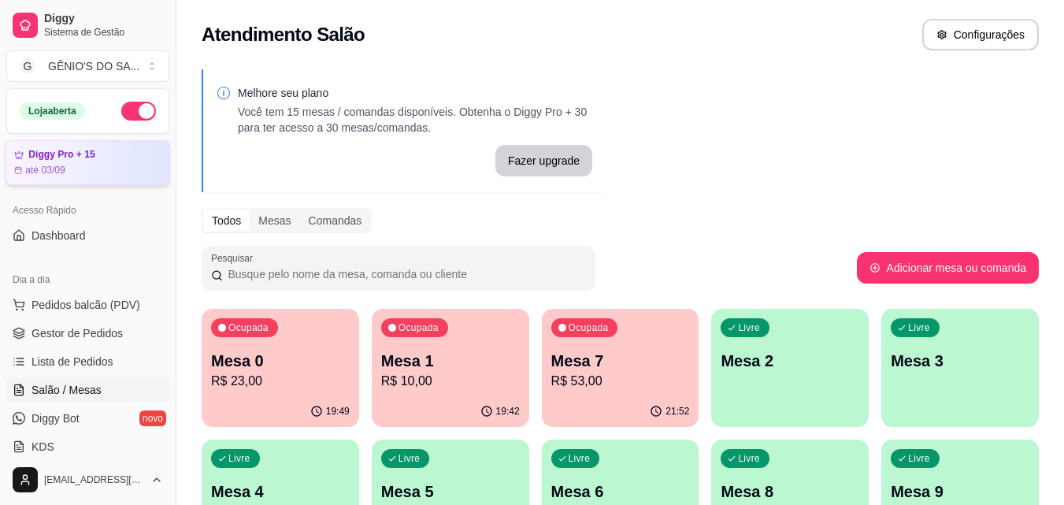
drag, startPoint x: 41, startPoint y: 168, endPoint x: 113, endPoint y: 177, distance: 72.9
click at [113, 177] on div "Diggy Sistema de Gestão G GÊNIO'S DO SA ... Loja aberta Diggy Pro + 15 até 03/0…" at bounding box center [88, 252] width 176 height 505
click at [169, 184] on button "Toggle Sidebar" at bounding box center [175, 252] width 13 height 505
click at [202, 184] on div "Melhore seu plano Você tem 15 mesas / comandas disponíveis. Obtenha o Diggy Pro…" at bounding box center [403, 130] width 403 height 123
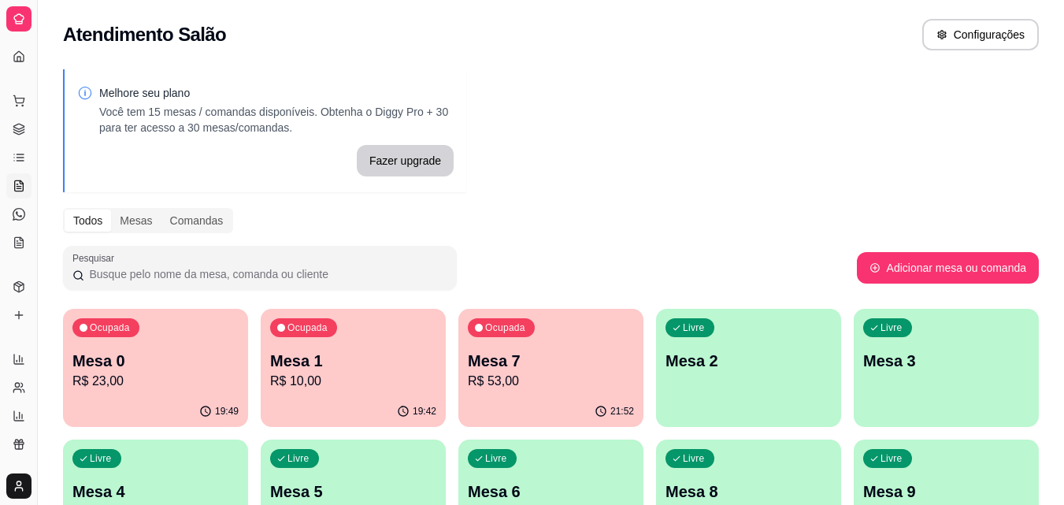
drag, startPoint x: 170, startPoint y: 184, endPoint x: 175, endPoint y: 202, distance: 18.0
click at [175, 202] on div "Melhore seu plano Você tem 15 mesas / comandas disponíveis. Obtenha o Diggy Pro…" at bounding box center [551, 383] width 1026 height 647
drag, startPoint x: 35, startPoint y: 176, endPoint x: 59, endPoint y: 192, distance: 28.8
click at [36, 176] on button "Toggle Sidebar" at bounding box center [37, 252] width 13 height 505
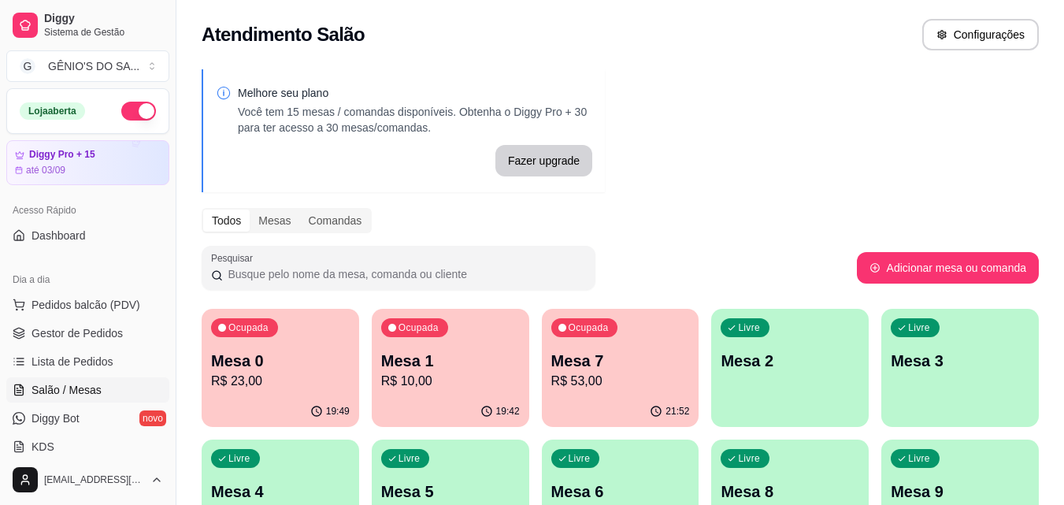
drag, startPoint x: 59, startPoint y: 192, endPoint x: 102, endPoint y: 193, distance: 42.5
click at [99, 194] on div "Diggy Sistema de Gestão G GÊNIO'S DO SA ... Loja aberta Diggy Pro + 15 até 03/0…" at bounding box center [88, 252] width 176 height 505
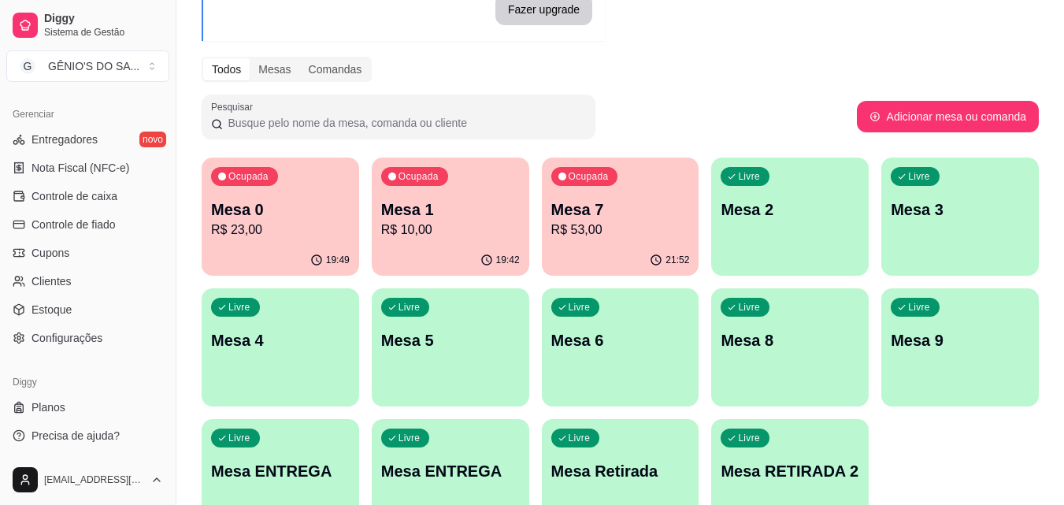
scroll to position [157, 0]
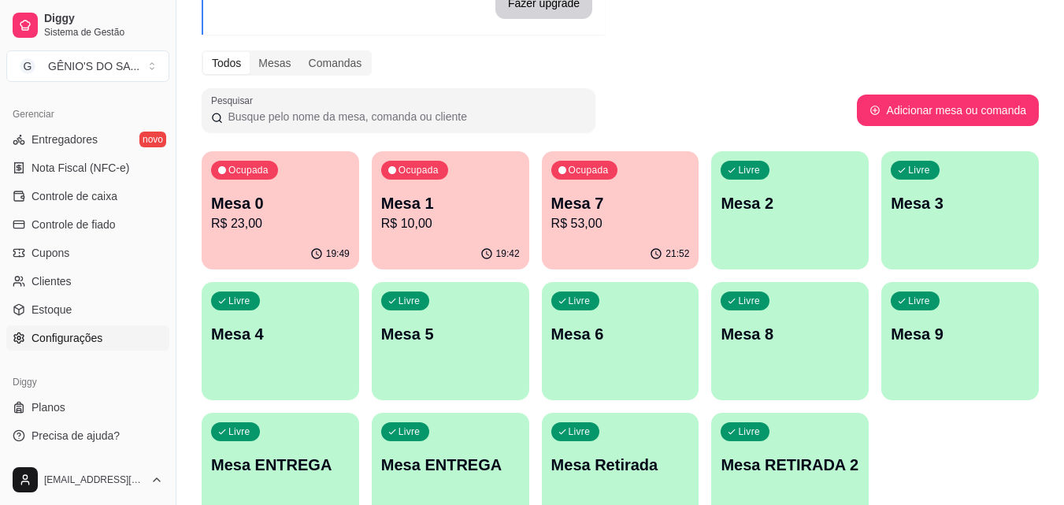
click at [43, 335] on span "Configurações" at bounding box center [66, 338] width 71 height 16
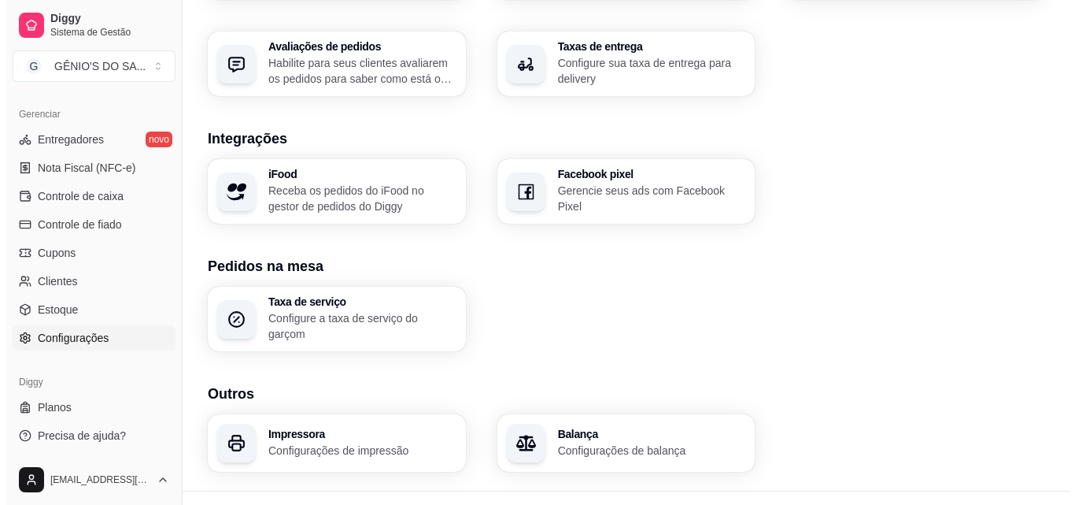
scroll to position [598, 0]
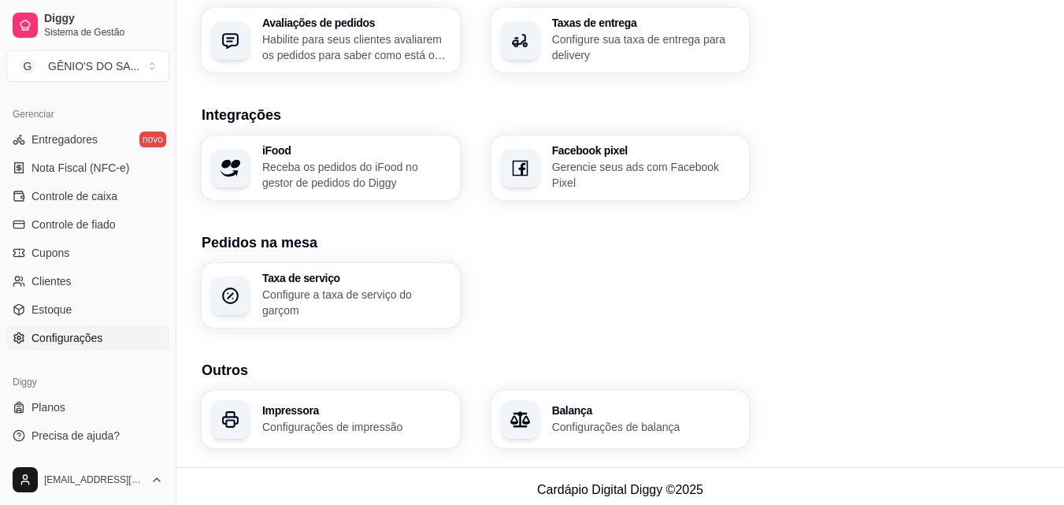
click at [329, 419] on p "Configurações de impressão" at bounding box center [356, 427] width 188 height 16
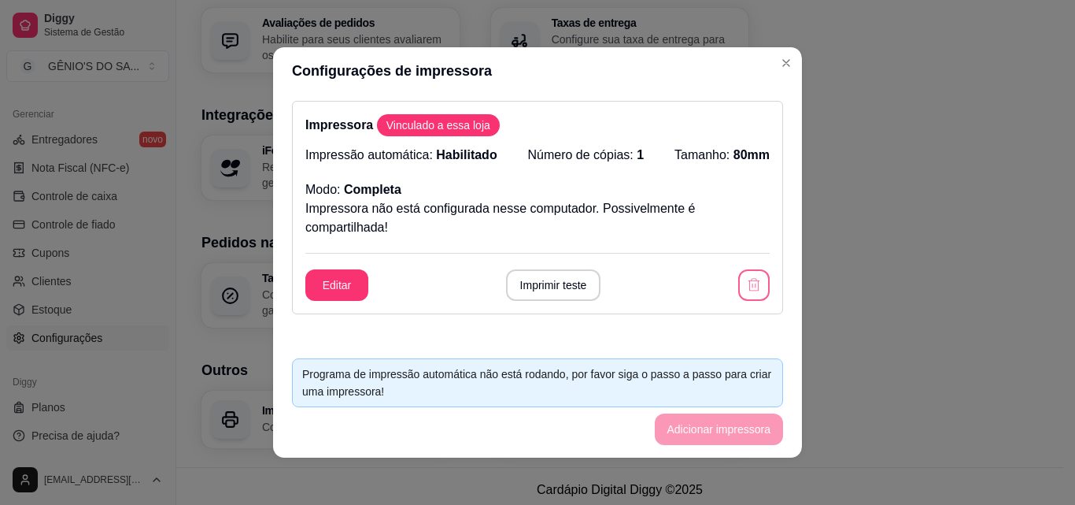
click at [746, 285] on icon "button" at bounding box center [754, 285] width 16 height 16
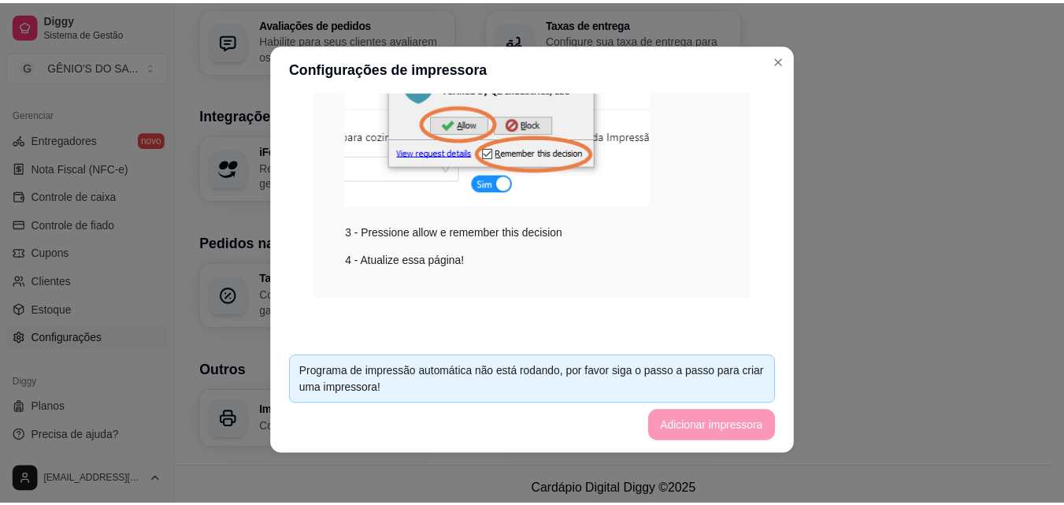
scroll to position [0, 0]
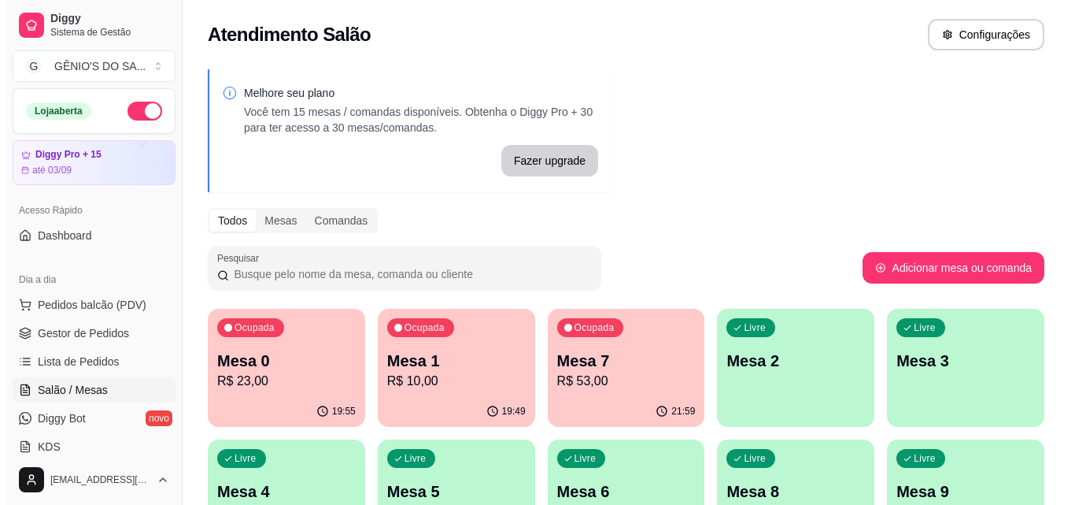
scroll to position [77, 0]
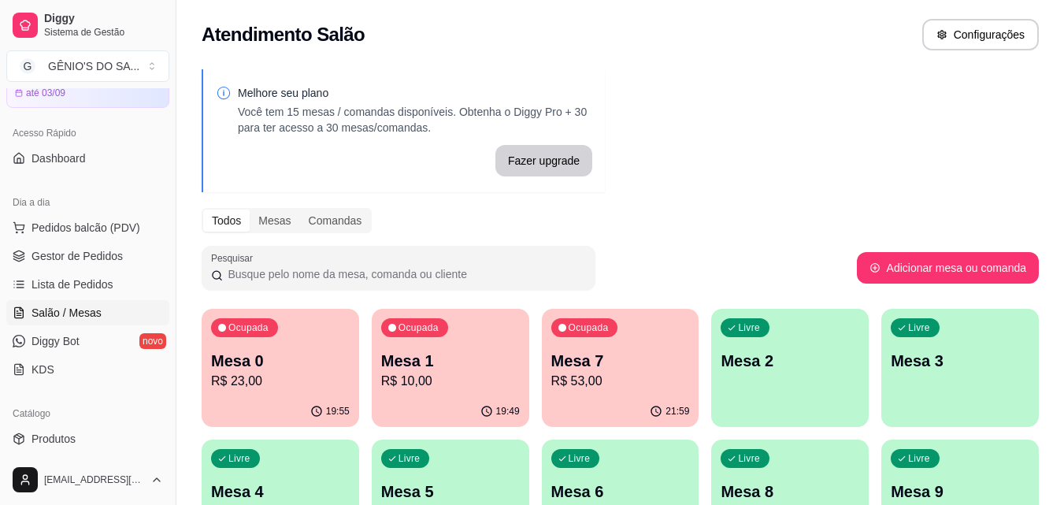
click at [235, 359] on p "Mesa 0" at bounding box center [280, 361] width 139 height 22
click at [280, 369] on p "Mesa 0" at bounding box center [280, 361] width 139 height 22
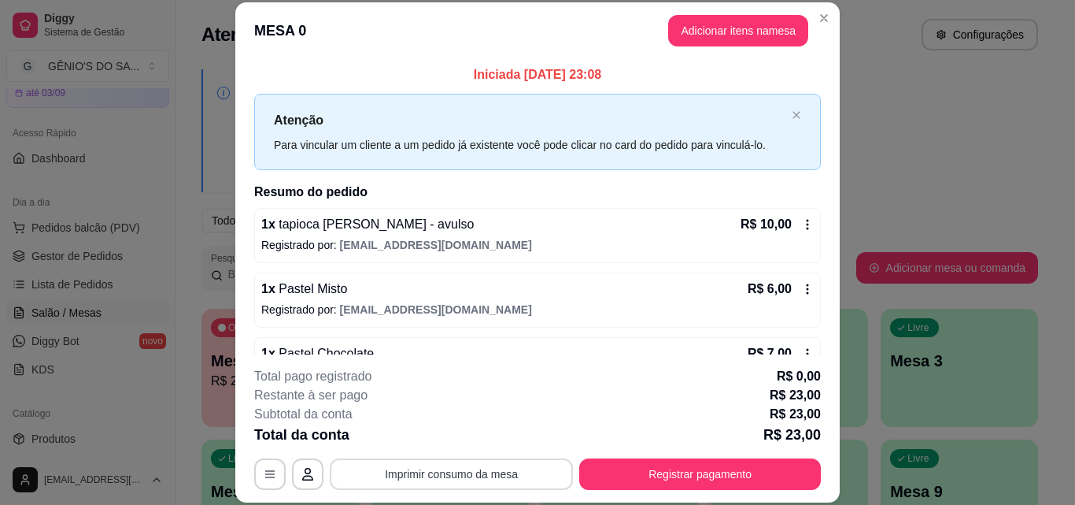
click at [421, 479] on button "Imprimir consumo da mesa" at bounding box center [451, 473] width 243 height 31
click at [270, 482] on button "button" at bounding box center [269, 473] width 31 height 31
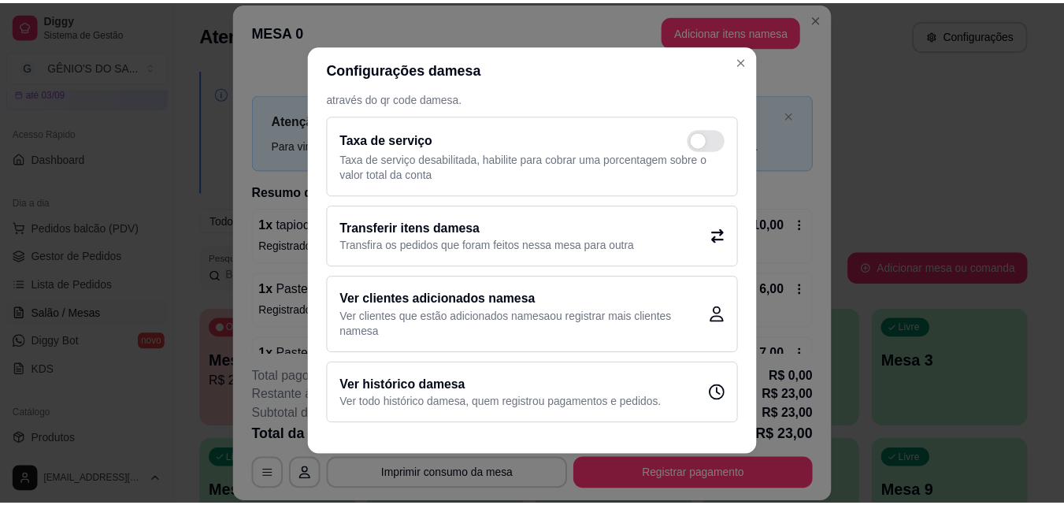
scroll to position [3, 0]
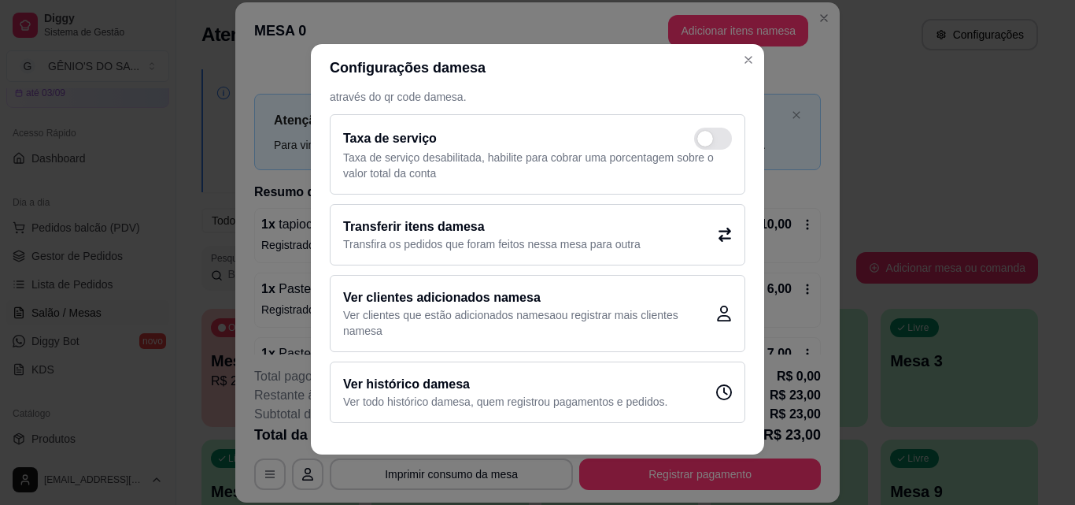
click at [742, 55] on header "MESA 0 Adicionar itens na mesa" at bounding box center [537, 30] width 605 height 57
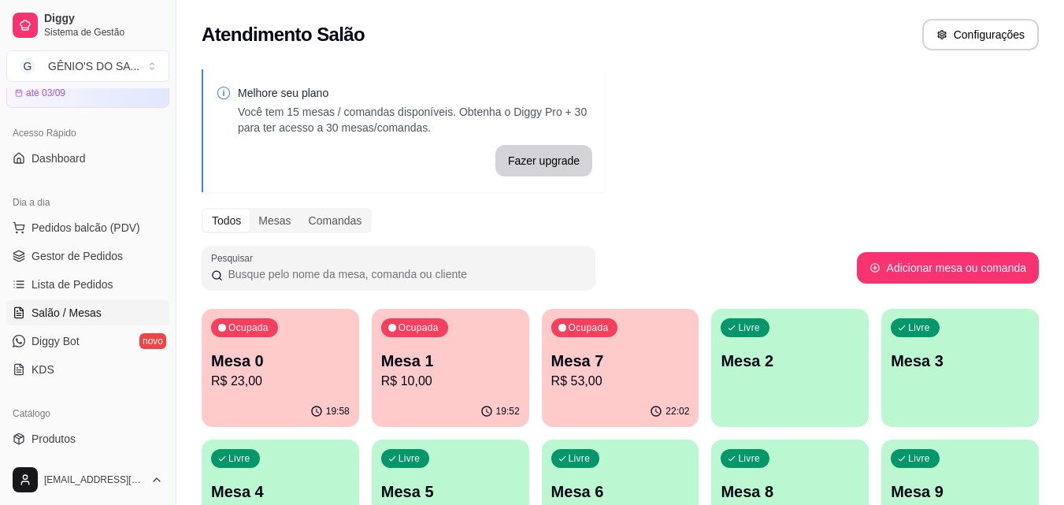
click at [308, 386] on p "R$ 23,00" at bounding box center [280, 381] width 139 height 19
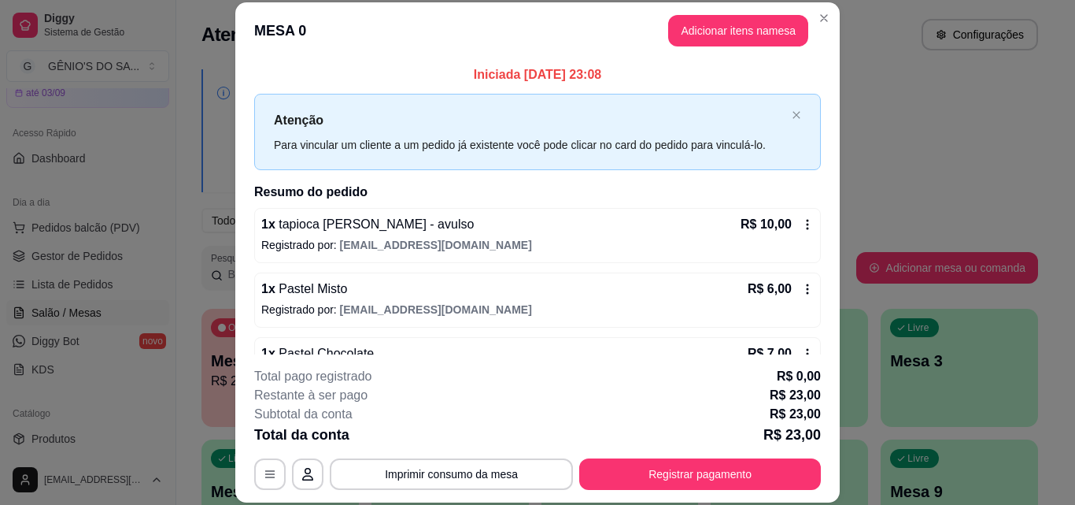
click at [671, 462] on button "Registrar pagamento" at bounding box center [700, 473] width 242 height 31
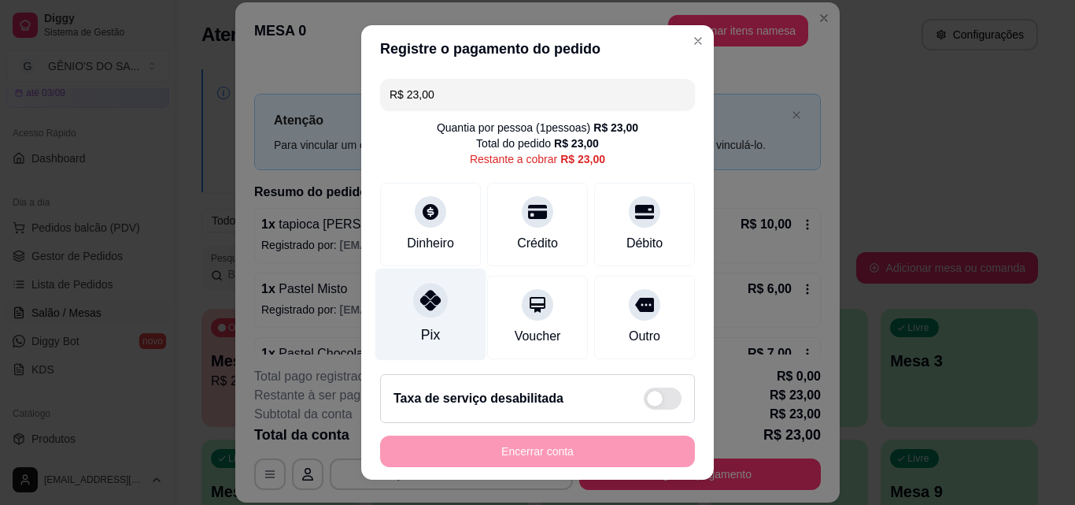
click at [421, 303] on icon at bounding box center [430, 300] width 20 height 20
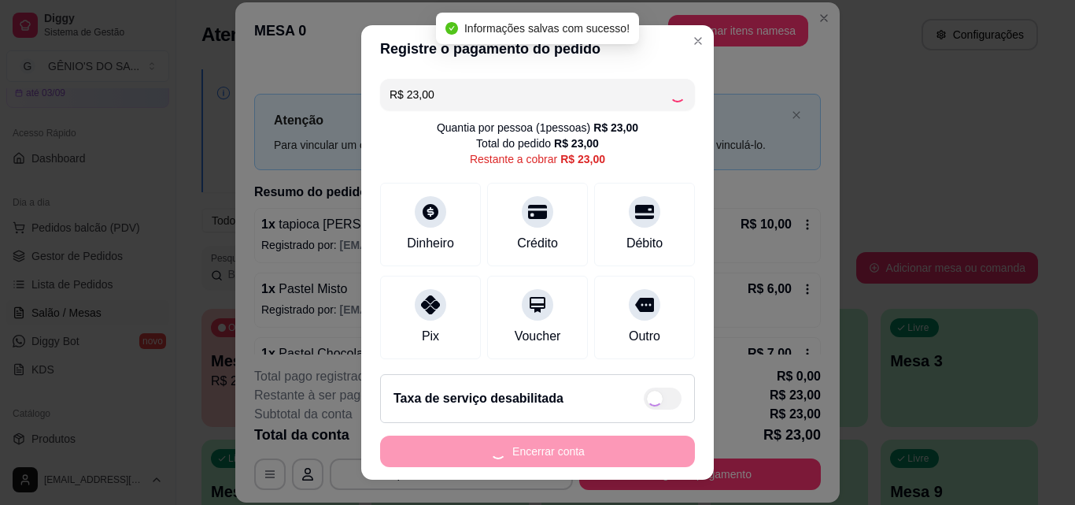
type input "R$ 0,00"
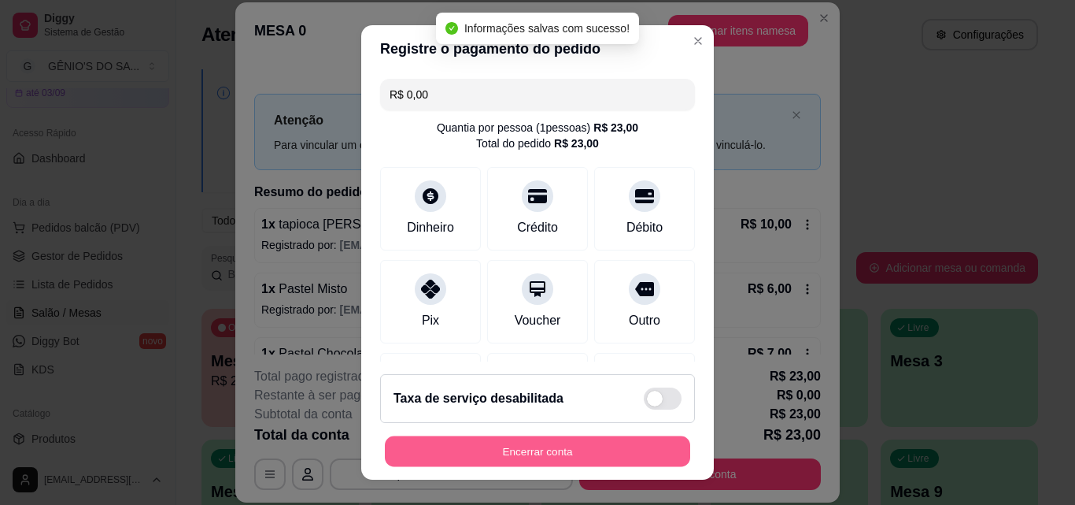
click at [515, 459] on button "Encerrar conta" at bounding box center [537, 451] width 305 height 31
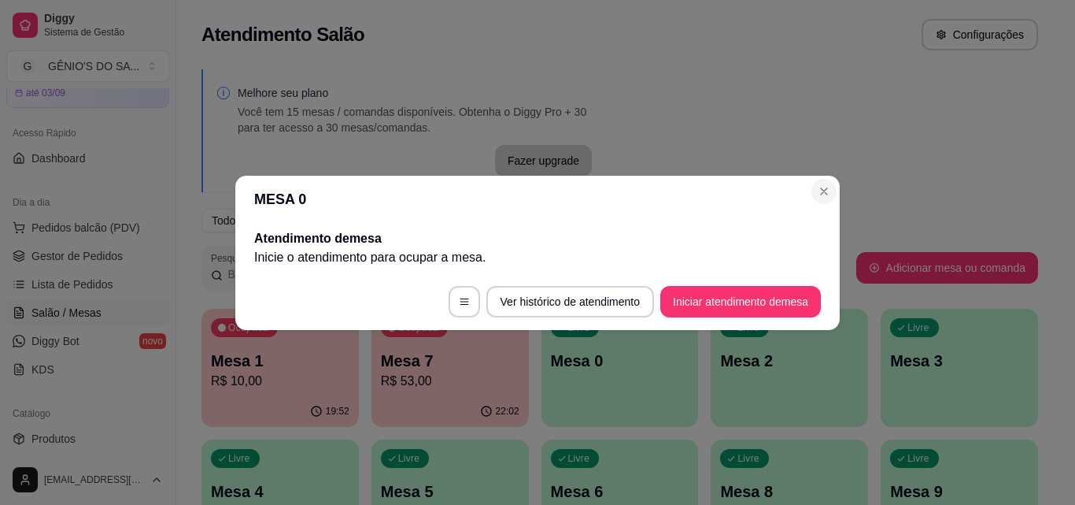
click at [821, 191] on div "Melhore seu plano Você tem 15 mesas / comandas disponíveis. Obtenha o Diggy Pro…" at bounding box center [619, 383] width 887 height 647
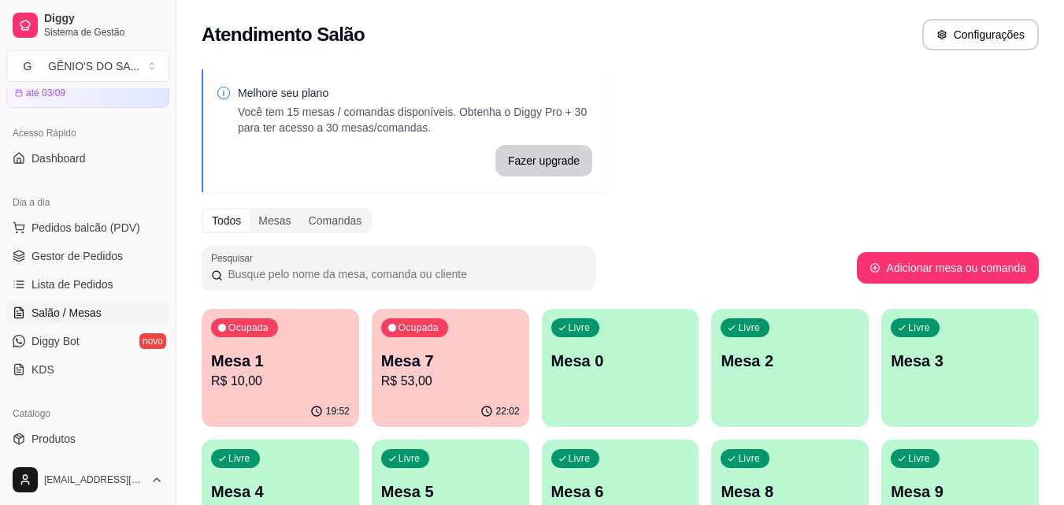
click at [368, 390] on div "Ocupada Mesa 1 R$ 10,00 19:52 Ocupada Mesa 7 R$ 53,00 22:02 Livre Mesa 0 Livre …" at bounding box center [620, 498] width 837 height 379
click at [391, 383] on p "R$ 53,00" at bounding box center [450, 381] width 139 height 19
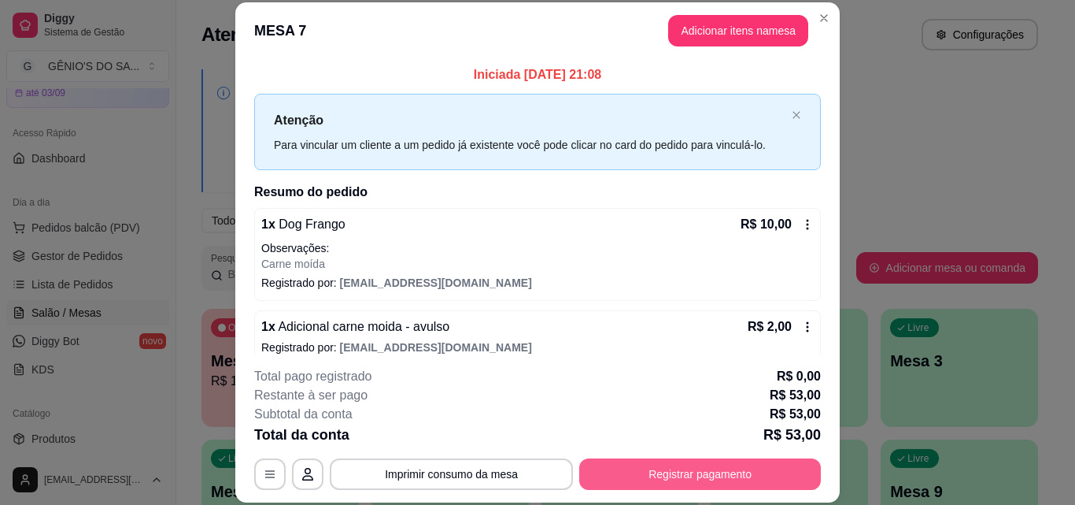
click at [723, 471] on button "Registrar pagamento" at bounding box center [700, 473] width 242 height 31
click at [669, 472] on button "Registrar pagamento" at bounding box center [700, 473] width 242 height 31
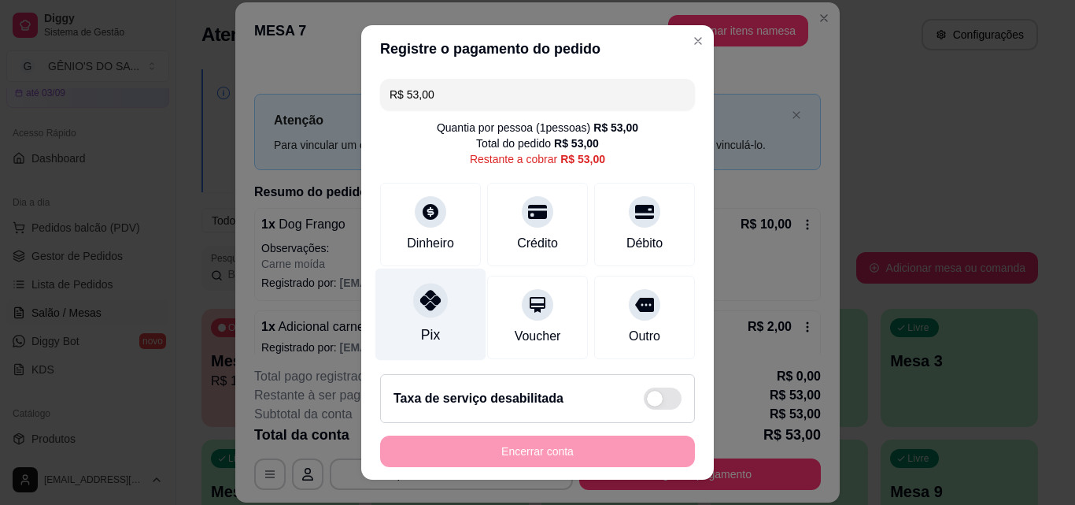
click at [435, 311] on div "Pix" at bounding box center [430, 314] width 111 height 92
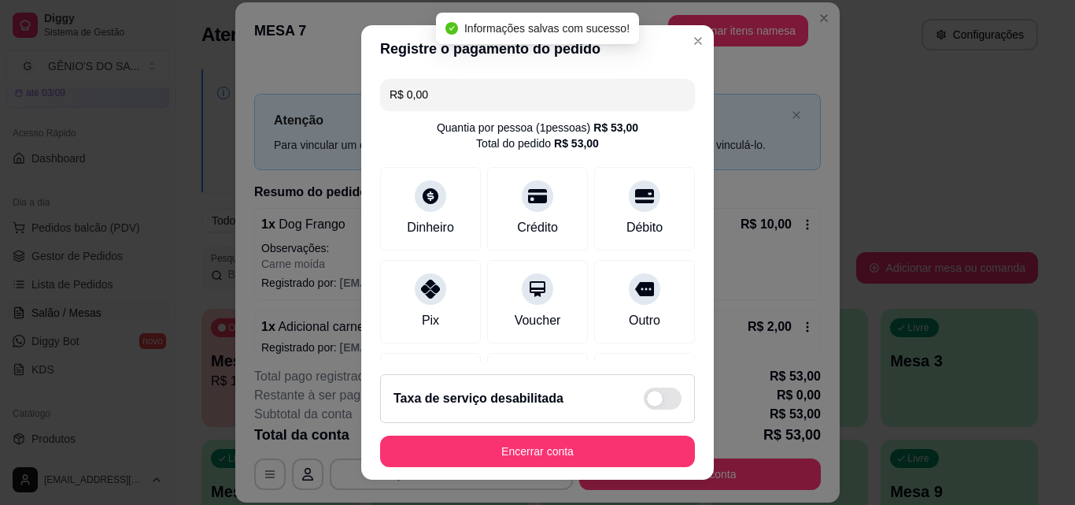
type input "R$ 0,00"
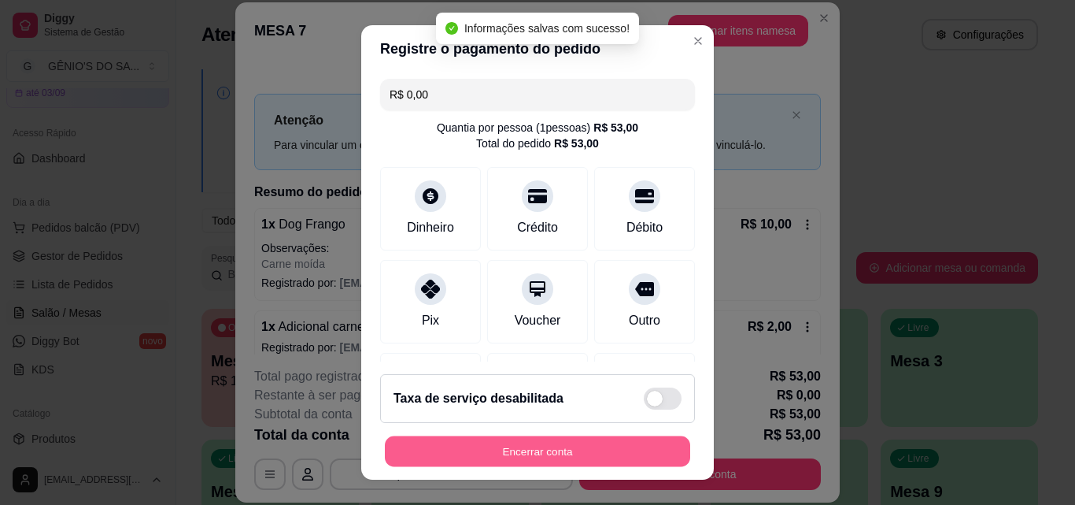
click at [520, 457] on button "Encerrar conta" at bounding box center [537, 451] width 305 height 31
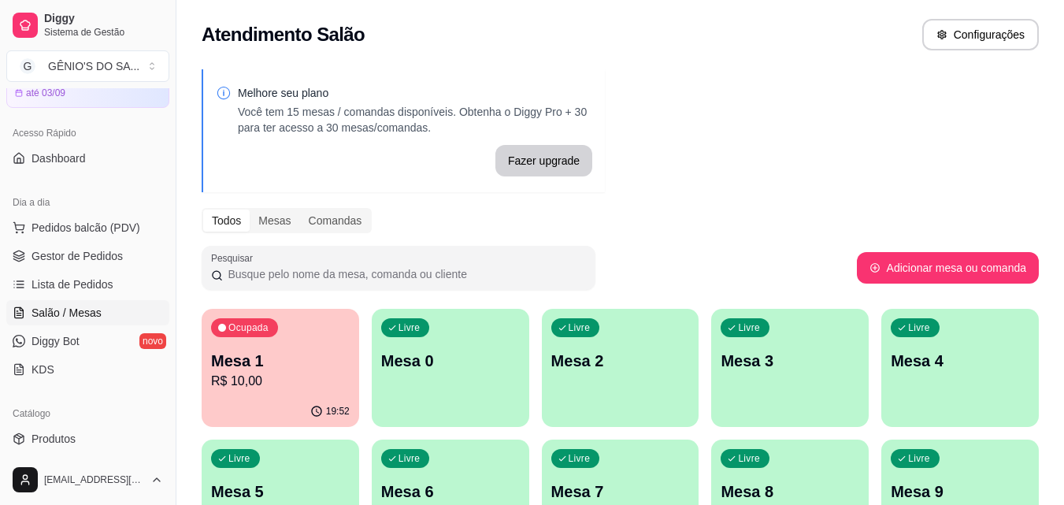
click at [277, 370] on p "Mesa 1" at bounding box center [280, 361] width 139 height 22
click at [317, 373] on p "R$ 10,00" at bounding box center [280, 381] width 139 height 19
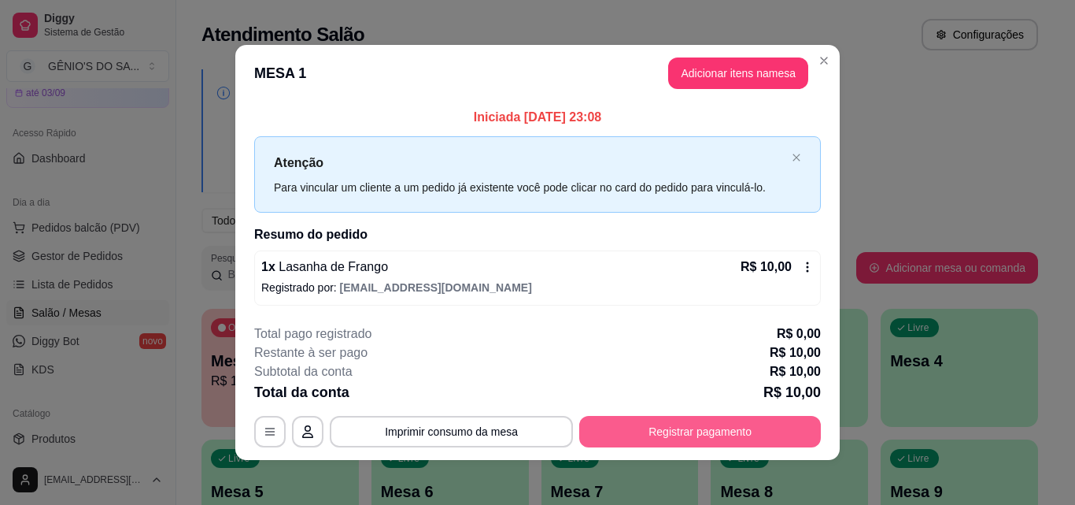
click at [697, 418] on button "Registrar pagamento" at bounding box center [700, 431] width 242 height 31
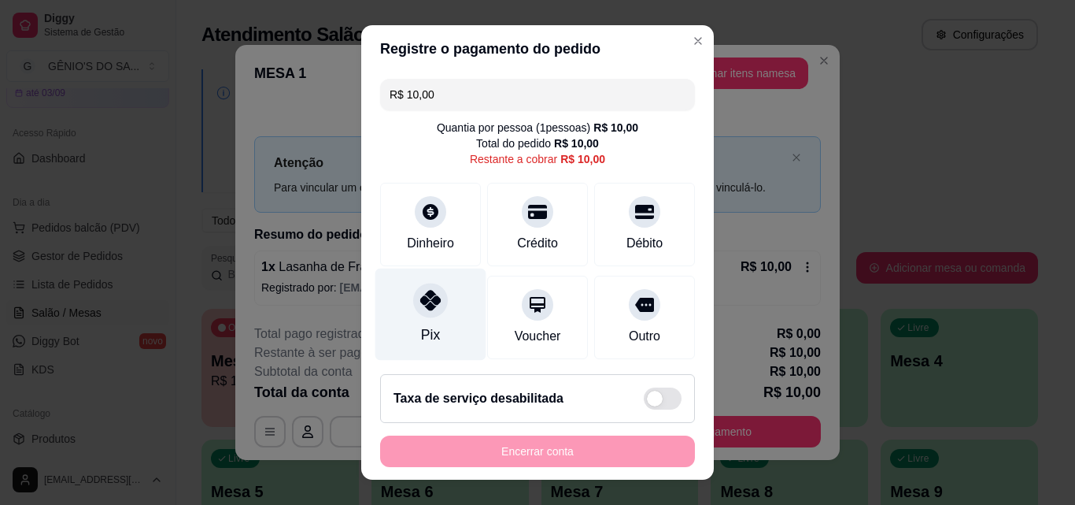
click at [450, 301] on div "Pix" at bounding box center [430, 314] width 111 height 92
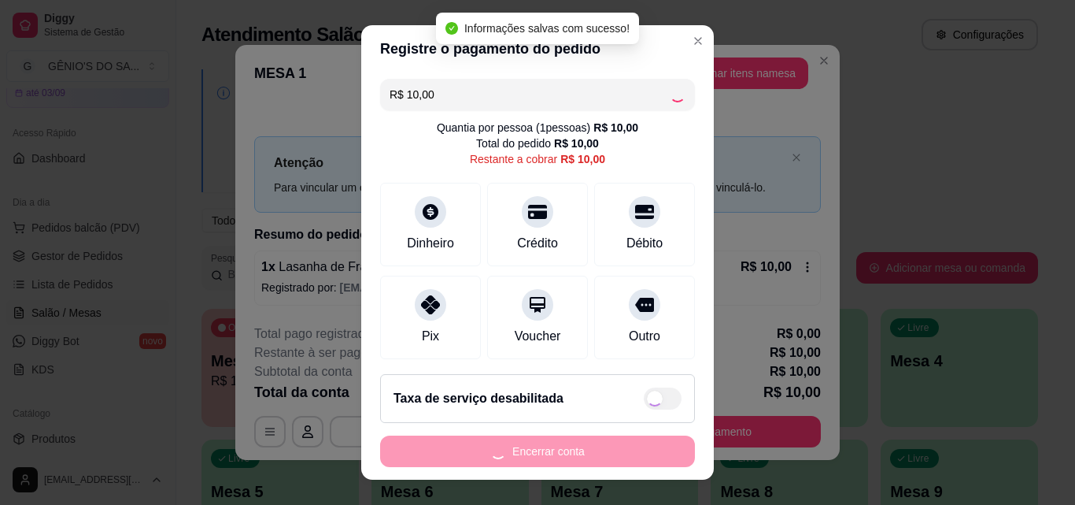
type input "R$ 0,00"
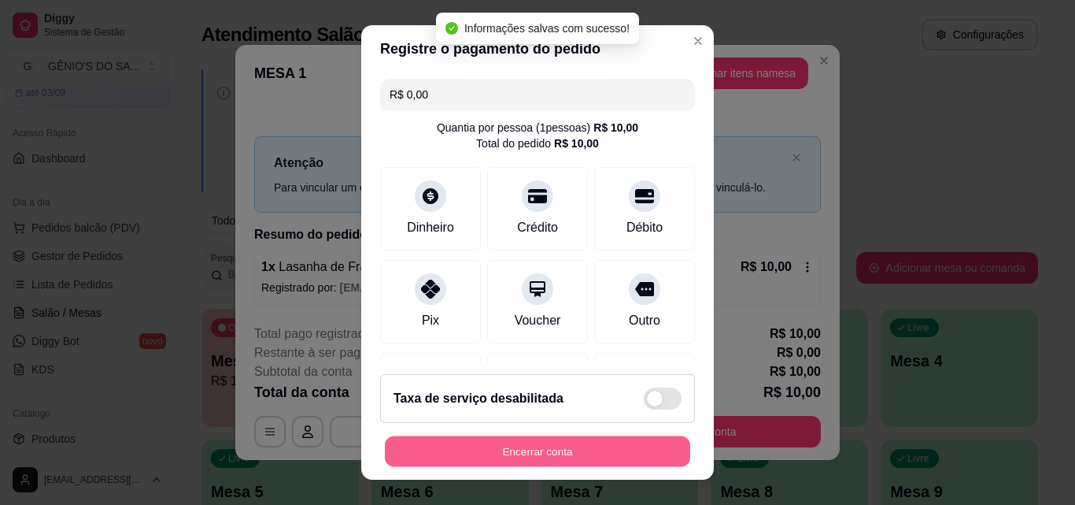
click at [472, 454] on button "Encerrar conta" at bounding box center [537, 451] width 305 height 31
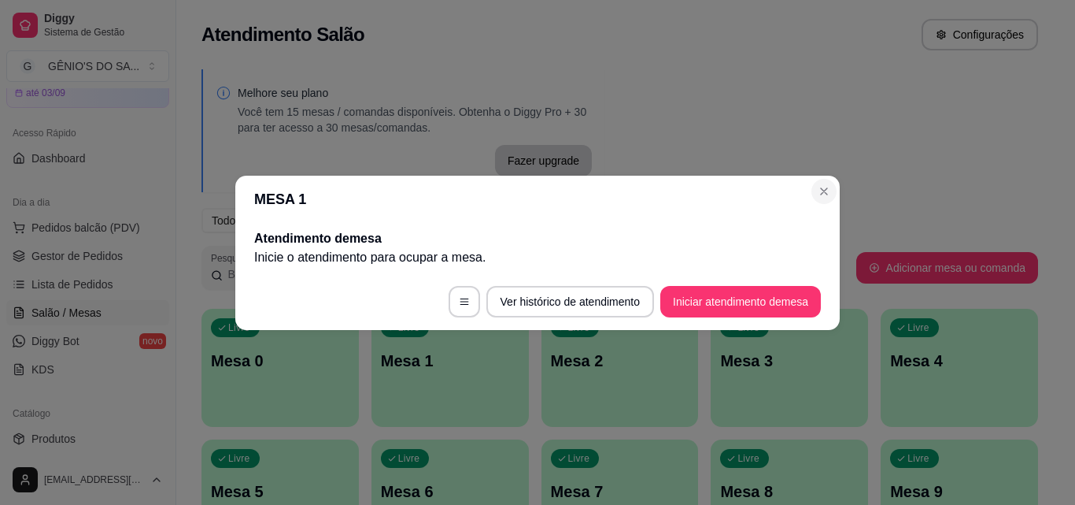
click at [826, 191] on div "Melhore seu plano Você tem 15 mesas / comandas disponíveis. Obtenha o Diggy Pro…" at bounding box center [619, 383] width 887 height 647
